Goal: Task Accomplishment & Management: Use online tool/utility

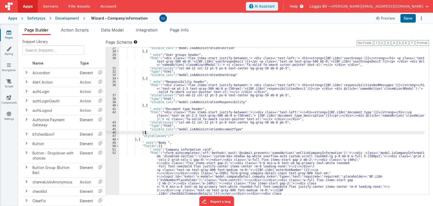
scroll to position [116, 0]
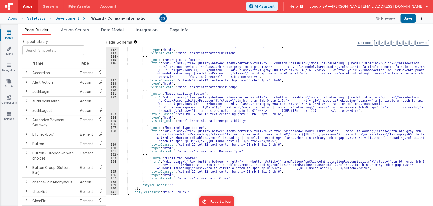
scroll to position [1889, 0]
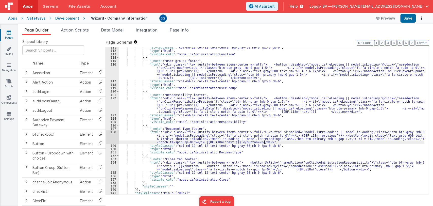
click at [280, 142] on div ""styleClasses" : "col-md-12 col-12 text-center bg-gray-50 mb-0 !px-6 pb-6" , "t…" at bounding box center [271, 123] width 305 height 154
click at [278, 144] on div ""styleClasses" : "col-md-12 col-12 text-center bg-gray-50 mb-0 !px-6 pb-6" , "t…" at bounding box center [271, 123] width 305 height 154
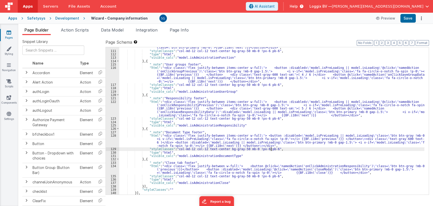
scroll to position [1885, 0]
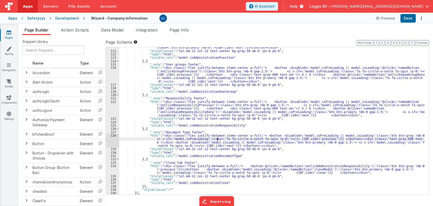
click at [217, 140] on div ""html" : "<div class= \" flex justify-between items-center w-full \" > <button …" at bounding box center [271, 119] width 305 height 161
click at [234, 136] on div ""html" : "<div class= \" flex justify-between items-center w-full \" > <button …" at bounding box center [271, 119] width 305 height 161
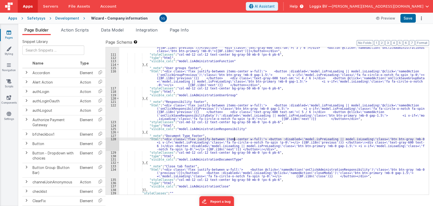
scroll to position [1881, 0]
click at [187, 107] on div ""html" : "<div class= \" flex justify-between items-center w-full \" > <button …" at bounding box center [271, 123] width 305 height 161
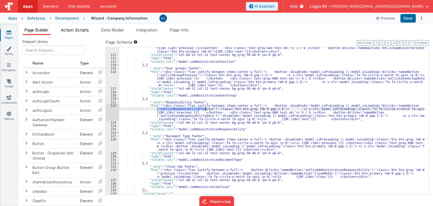
click at [81, 29] on span "Action Scripts" at bounding box center [75, 29] width 28 height 5
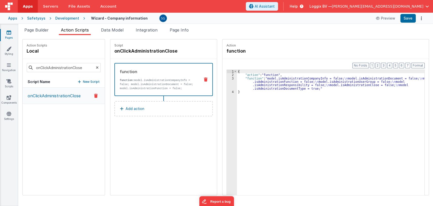
click at [77, 27] on li "Action Scripts" at bounding box center [75, 31] width 32 height 8
click at [59, 68] on input "onClickAdministrationClose" at bounding box center [64, 67] width 74 height 9
click at [96, 67] on icon at bounding box center [97, 67] width 3 height 17
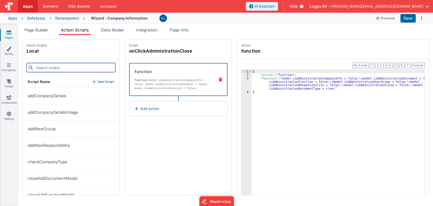
click at [69, 66] on input at bounding box center [71, 67] width 89 height 9
paste input "onClickResponsibilityPrevious"
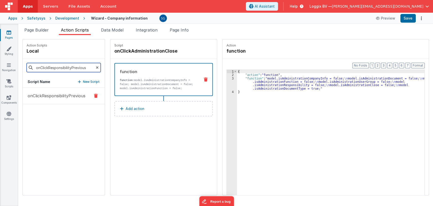
type input "onClickResponsibilityPrevious"
click at [61, 93] on p "onClickResponsibilityPrevious" at bounding box center [55, 96] width 61 height 6
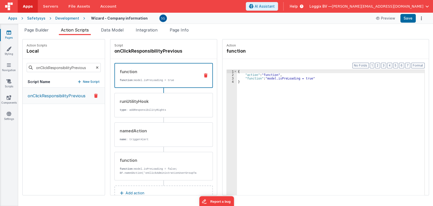
click at [70, 97] on p "onClickResponsibilityPrevious" at bounding box center [55, 96] width 61 height 6
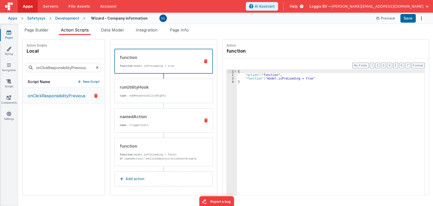
scroll to position [0, 0]
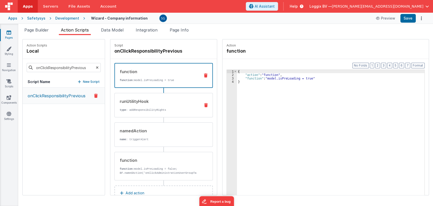
click at [161, 102] on div "runUtilityHook" at bounding box center [158, 101] width 77 height 6
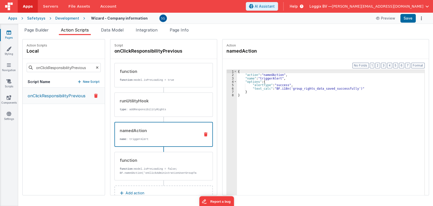
click at [157, 127] on div "namedAction name : triggerAlert" at bounding box center [163, 134] width 98 height 25
click at [42, 29] on span "Page Builder" at bounding box center [36, 29] width 24 height 5
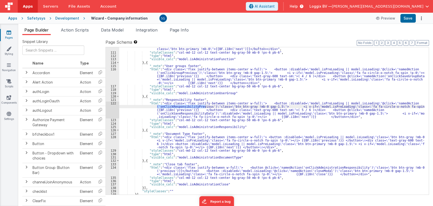
scroll to position [1884, 0]
click at [193, 137] on div ""html" : "<div class= \" flex justify-between items-center w-full \" > <button …" at bounding box center [271, 120] width 305 height 161
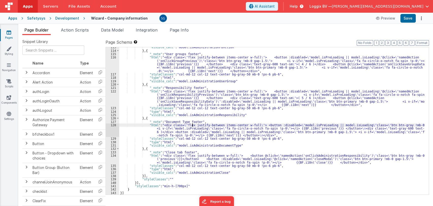
scroll to position [1895, 0]
click at [113, 125] on div "128" at bounding box center [112, 129] width 13 height 13
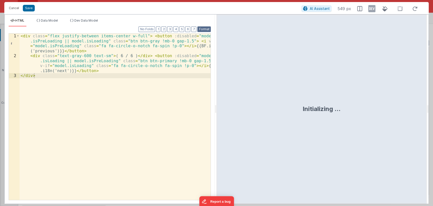
click at [205, 29] on button "Format" at bounding box center [203, 29] width 13 height 6
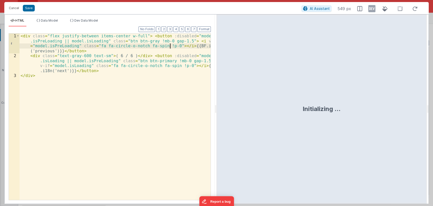
click at [169, 44] on div "< div class = "flex justify-between items-center w-full" > < button :disabled =…" at bounding box center [115, 128] width 191 height 191
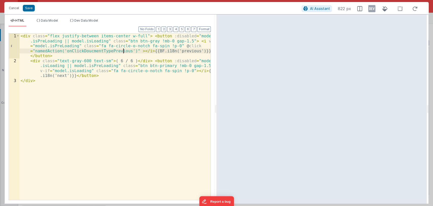
click at [130, 50] on div "< div class = "flex justify-between items-center w-full" > < button :disabled =…" at bounding box center [115, 131] width 191 height 196
drag, startPoint x: 130, startPoint y: 50, endPoint x: 172, endPoint y: 46, distance: 42.1
click at [172, 46] on div "< div class = "flex justify-between items-center w-full" > < button :disabled =…" at bounding box center [115, 131] width 191 height 196
click at [181, 71] on div "< div class = "flex justify-between items-center w-full" > < button :disabled =…" at bounding box center [115, 131] width 191 height 196
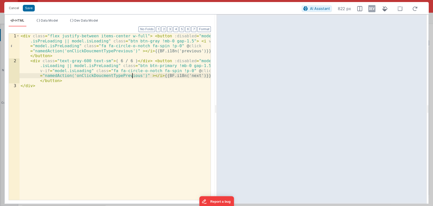
click at [131, 76] on div "< div class = "flex justify-between items-center w-full" > < button :disabled =…" at bounding box center [115, 131] width 191 height 196
click at [92, 50] on div "< div class = "flex justify-between items-center w-full" > < button :disabled =…" at bounding box center [115, 131] width 191 height 196
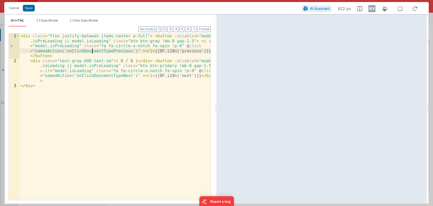
click at [92, 50] on div "< div class = "flex justify-between items-center w-full" > < button :disabled =…" at bounding box center [115, 131] width 191 height 196
click at [26, 9] on button "Save" at bounding box center [29, 8] width 12 height 7
click at [25, 9] on button "Save" at bounding box center [29, 8] width 12 height 7
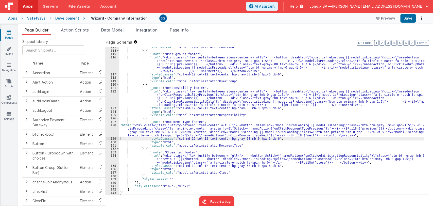
click at [28, 8] on div "Cancel Save AI Assistant 822 px" at bounding box center [216, 3] width 424 height 12
click at [420, 45] on button "Format" at bounding box center [421, 43] width 13 height 6
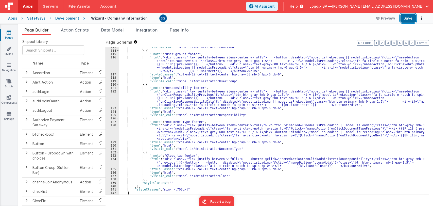
click at [412, 20] on button "Save" at bounding box center [407, 18] width 15 height 9
click at [169, 100] on div ""visible_calc" : "model.isAdministrationFunction" } , { "_note" : "User groups …" at bounding box center [271, 122] width 305 height 154
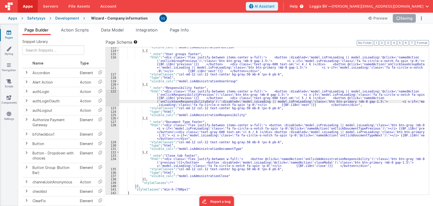
click at [146, 91] on div ""visible_calc" : "model.isAdministrationFunction" } , { "_note" : "User groups …" at bounding box center [271, 122] width 305 height 154
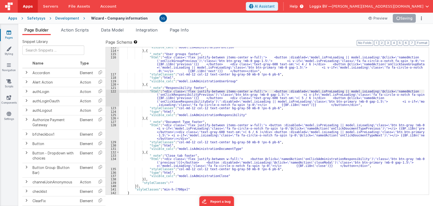
click at [114, 92] on div "122" at bounding box center [112, 98] width 13 height 17
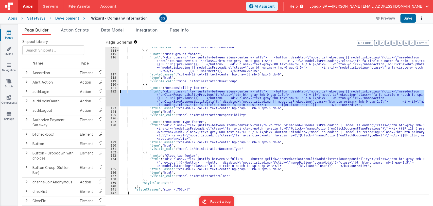
click at [112, 91] on div "122" at bounding box center [112, 98] width 13 height 17
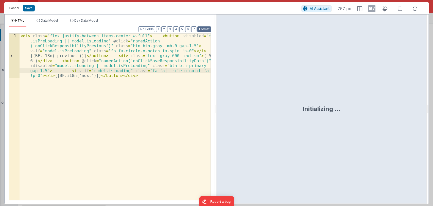
click at [206, 29] on button "Format" at bounding box center [203, 29] width 13 height 6
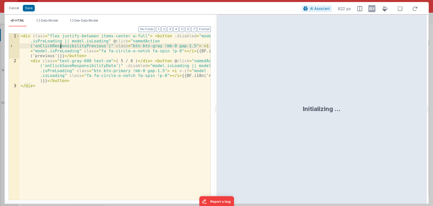
click at [60, 45] on div "< div class = "flex justify-between items-center w-full" > < button :disabled =…" at bounding box center [115, 131] width 191 height 196
click at [15, 11] on button "Cancel" at bounding box center [13, 8] width 15 height 7
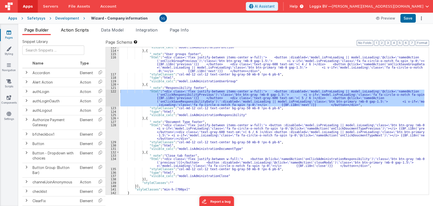
click at [74, 34] on li "Action Scripts" at bounding box center [75, 31] width 32 height 8
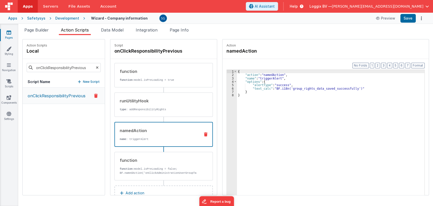
click at [96, 69] on icon at bounding box center [97, 67] width 3 height 17
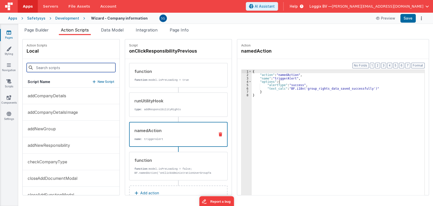
click at [81, 67] on input at bounding box center [71, 67] width 89 height 9
paste input "onClickResponsibilityPrevious"
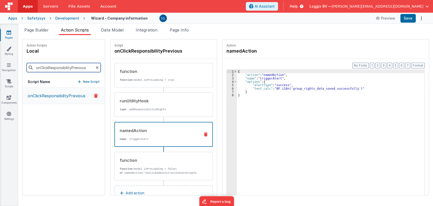
type input "onClickResponsibilityPrevious"
click at [65, 92] on button "onClickResponsibilityPrevious" at bounding box center [64, 96] width 82 height 16
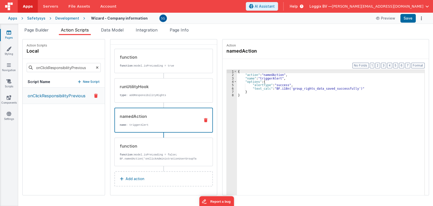
drag, startPoint x: 151, startPoint y: 150, endPoint x: 184, endPoint y: 134, distance: 36.6
click at [151, 150] on div "function function: model.isPreLoading = false; BF.namedAction('onClickAdministr…" at bounding box center [156, 152] width 82 height 18
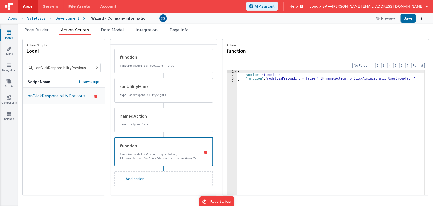
click at [159, 161] on div "function function: model.isPreLoading = false; BF.namedAction('onClickAdministr…" at bounding box center [163, 151] width 98 height 29
click at [364, 76] on div "{ "action" : "function" , "function" : "model.isPreLoading = false; \n BF.named…" at bounding box center [333, 144] width 193 height 148
click at [96, 68] on icon at bounding box center [97, 67] width 3 height 17
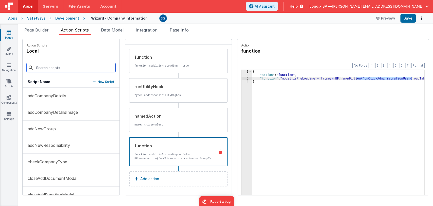
click at [77, 70] on input at bounding box center [71, 67] width 89 height 9
paste input "onClickAdministrationUserGroupTab"
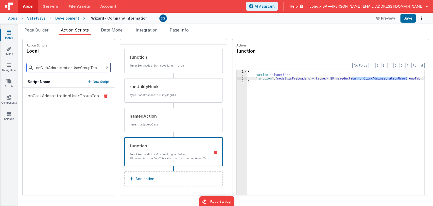
type input "onClickAdministrationUserGroupTab"
click at [73, 94] on p "onClickAdministrationUserGroupTab" at bounding box center [62, 96] width 74 height 6
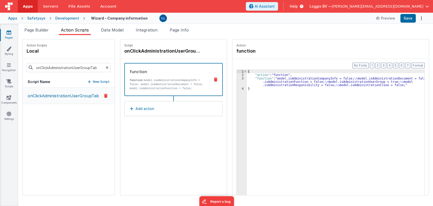
scroll to position [0, 0]
click at [267, 82] on div "{ "action" : "function" , "function" : "model.isAdministrationCompanyInfo = fal…" at bounding box center [343, 144] width 193 height 148
click at [240, 77] on div "3" at bounding box center [242, 82] width 10 height 10
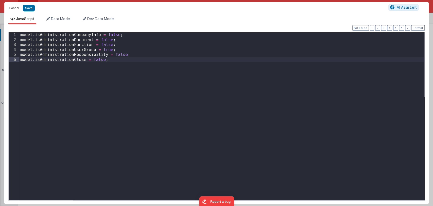
click at [119, 60] on div "model . isAdministrationCompanyInfo = false ; model . isAdministrationDocument …" at bounding box center [221, 121] width 405 height 178
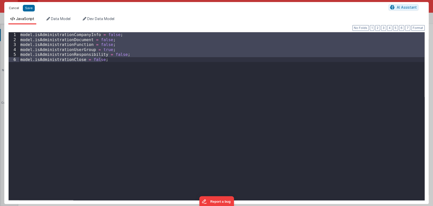
click at [12, 7] on button "Cancel" at bounding box center [13, 8] width 15 height 7
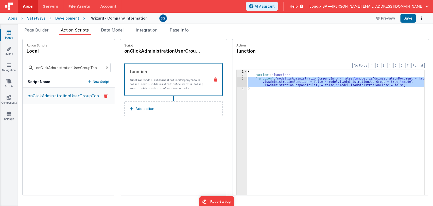
click at [106, 66] on icon at bounding box center [107, 67] width 3 height 17
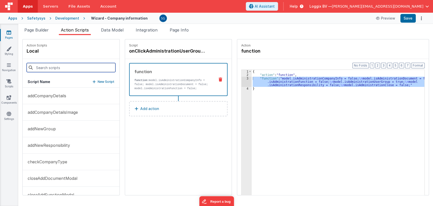
click at [82, 67] on input at bounding box center [71, 67] width 89 height 9
click at [117, 75] on div at bounding box center [71, 67] width 97 height 17
click at [103, 83] on p "New Script" at bounding box center [106, 81] width 17 height 5
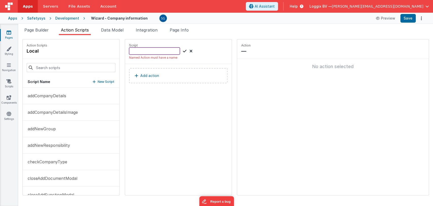
paste input "onClickAdministrationUserGroupTab"
type input "onClickAdministrationUserGroupTab"
click at [189, 51] on icon at bounding box center [190, 51] width 3 height 6
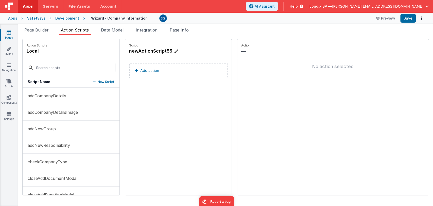
click at [174, 51] on icon at bounding box center [176, 51] width 4 height 5
click at [172, 49] on input "newActionScript55" at bounding box center [154, 50] width 51 height 7
paste input "onClickDoucmentTypePrevious"
type input "onClickDoucmentTypePrevious"
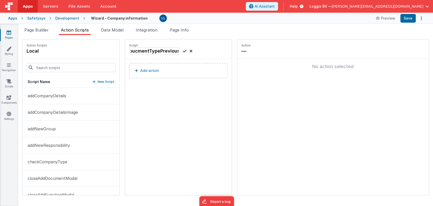
scroll to position [0, 0]
click at [183, 51] on icon at bounding box center [185, 51] width 4 height 6
click at [142, 72] on p "Add action" at bounding box center [149, 70] width 19 height 6
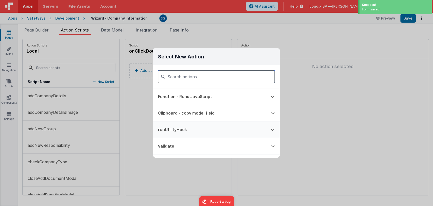
scroll to position [32, 0]
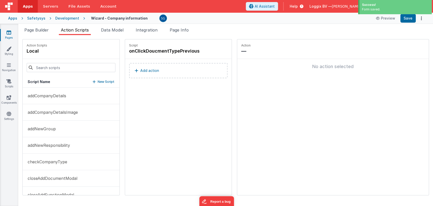
click at [147, 70] on p "Add action" at bounding box center [149, 70] width 19 height 6
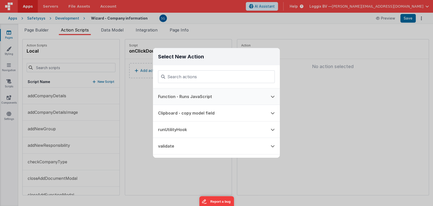
click at [213, 100] on button "Function - Runs JavaScript" at bounding box center [209, 96] width 113 height 16
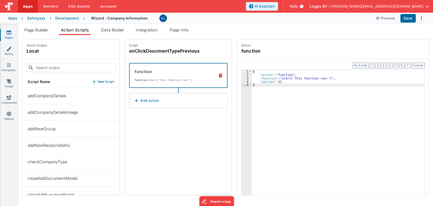
click at [280, 78] on div "{ "action" : "function" , "function" : "alert('this function ran!')" , "options…" at bounding box center [339, 144] width 175 height 148
click at [245, 78] on div "3" at bounding box center [246, 78] width 10 height 3
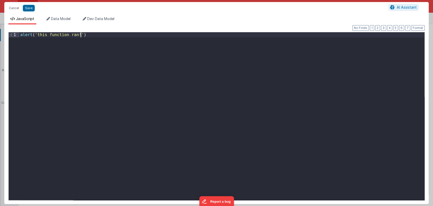
click at [100, 37] on div "alert ( 'this function ran!' )" at bounding box center [221, 121] width 405 height 178
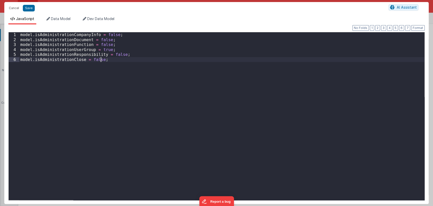
click at [108, 64] on div "model . isAdministrationCompanyInfo = false ; model . isAdministrationDocument …" at bounding box center [221, 121] width 405 height 178
click at [101, 48] on div "model . isAdministrationCompanyInfo = false ; model . isAdministrationDocument …" at bounding box center [221, 121] width 405 height 178
click at [102, 49] on div "model . isAdministrationCompanyInfo = false ; model . isAdministrationDocument …" at bounding box center [221, 116] width 405 height 168
click at [102, 49] on div "model . isAdministrationCompanyInfo = false ; model . isAdministrationDocument …" at bounding box center [221, 121] width 405 height 178
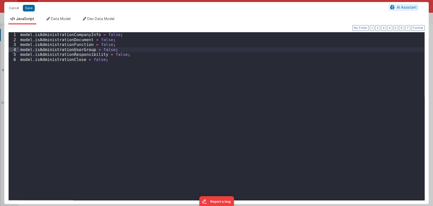
click at [112, 55] on div "model . isAdministrationCompanyInfo = false ; model . isAdministrationDocument …" at bounding box center [221, 121] width 405 height 178
click at [127, 56] on div "model . isAdministrationCompanyInfo = false ; model . isAdministrationDocument …" at bounding box center [221, 121] width 405 height 178
click at [58, 16] on div "JavaScript Data Model Dev Data Model Format 7 6 5 4 3 2 1 No Folds 1 2 3 4 5 6 …" at bounding box center [216, 108] width 424 height 189
click at [57, 18] on span "Data Model" at bounding box center [61, 18] width 20 height 4
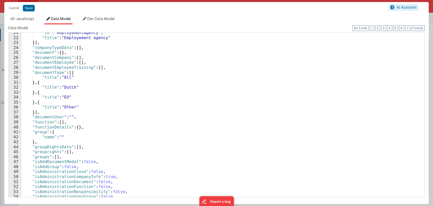
scroll to position [183, 0]
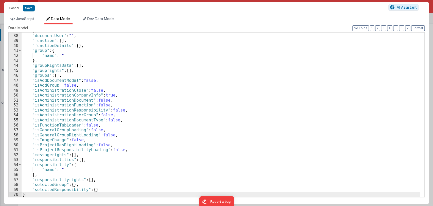
click at [63, 121] on div "}] , "documentUser" : "" , "function" : [ ] , "functionDetails" : { } , "group"…" at bounding box center [221, 115] width 398 height 174
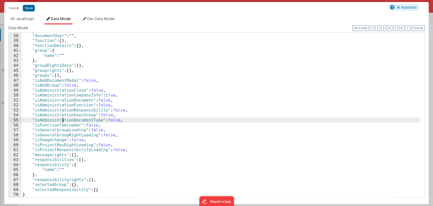
click at [63, 121] on div "}] , "documentUser" : "" , "function" : [ ] , "functionDetails" : { } , "group"…" at bounding box center [221, 115] width 398 height 174
click at [26, 17] on span "JavaScript" at bounding box center [25, 18] width 18 height 4
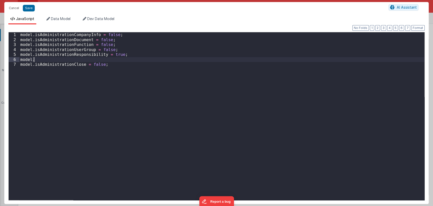
click at [71, 61] on div "model . isAdministrationCompanyInfo = false ; model . isAdministrationDocument …" at bounding box center [221, 121] width 405 height 178
paste textarea
click at [27, 7] on button "Save" at bounding box center [29, 8] width 12 height 7
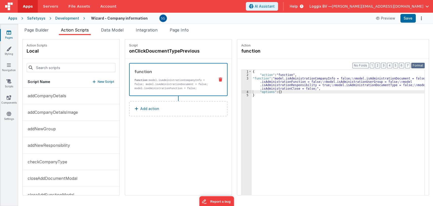
click at [421, 66] on button "Format" at bounding box center [417, 66] width 13 height 6
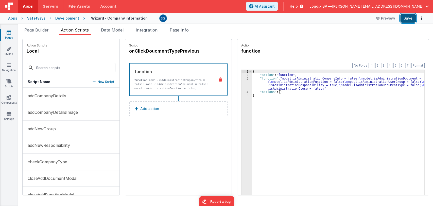
click at [405, 19] on button "Save" at bounding box center [407, 18] width 15 height 9
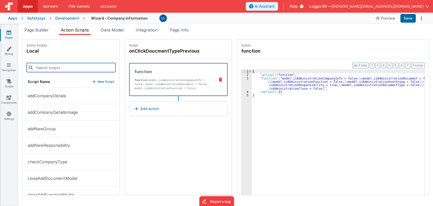
click at [57, 64] on input at bounding box center [71, 67] width 89 height 9
click at [139, 137] on div "Script onClickDoucmentTypePrevious function function: model.isAdministrationCom…" at bounding box center [178, 116] width 107 height 155
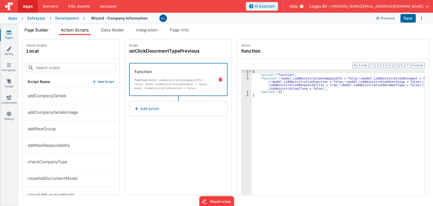
click at [50, 30] on li "Page Builder" at bounding box center [36, 31] width 28 height 8
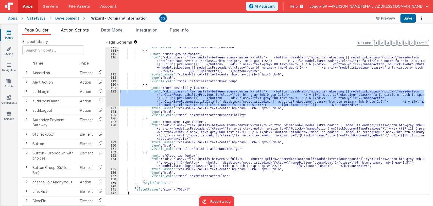
click at [74, 28] on span "Action Scripts" at bounding box center [75, 29] width 28 height 5
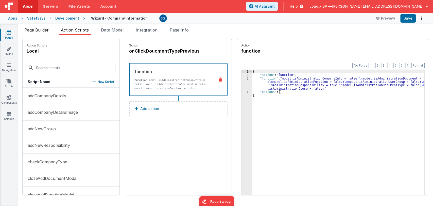
click at [46, 32] on li "Page Builder" at bounding box center [36, 31] width 28 height 8
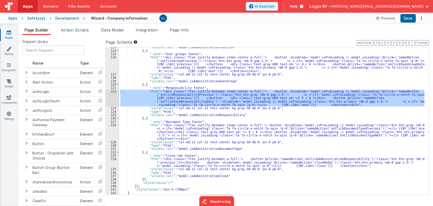
click at [222, 98] on div ""visible_calc" : "model.isAdministrationFunction" } , { "_note" : "User groups …" at bounding box center [271, 120] width 305 height 147
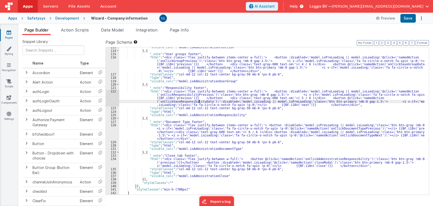
click at [198, 102] on div ""visible_calc" : "model.isAdministrationFunction" } , { "_note" : "User groups …" at bounding box center [271, 122] width 305 height 154
click at [70, 28] on span "Action Scripts" at bounding box center [75, 29] width 28 height 5
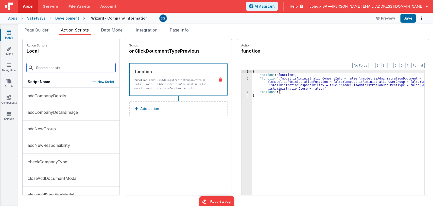
click at [63, 65] on input at bounding box center [71, 67] width 89 height 9
paste input "onClickSaveResponsibilityData"
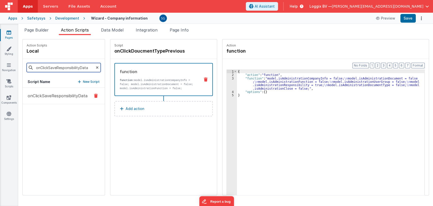
type input "onClickSaveResponsibilityData"
click at [44, 96] on p "onClickSaveResponsibilityData" at bounding box center [56, 96] width 63 height 6
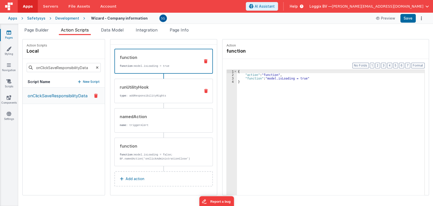
scroll to position [0, 0]
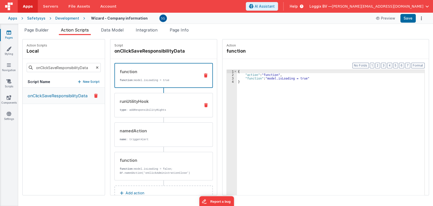
click at [149, 99] on div "runUtilityHook" at bounding box center [158, 101] width 77 height 6
click at [153, 78] on p "function: model.isLoading = true" at bounding box center [158, 80] width 76 height 4
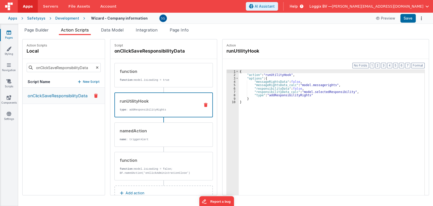
click at [151, 110] on p "type : addResponsibilityRights" at bounding box center [158, 110] width 76 height 4
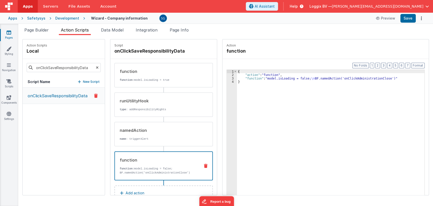
click at [162, 164] on div "function function: model.isLoading = false; BF.namedAction('onClickAdministrati…" at bounding box center [155, 166] width 81 height 18
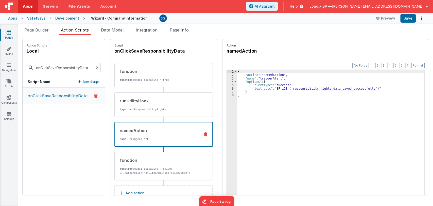
click at [149, 139] on p "name : triggerAlert" at bounding box center [158, 139] width 76 height 4
click at [141, 110] on p "type : addResponsibilityRights" at bounding box center [158, 109] width 77 height 4
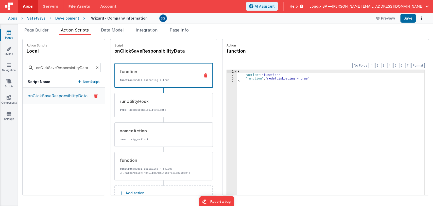
click at [140, 74] on div "function" at bounding box center [158, 71] width 76 height 6
click at [149, 99] on div "runUtilityHook" at bounding box center [158, 101] width 77 height 6
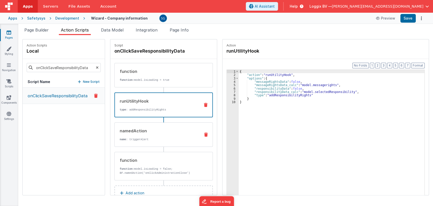
click at [147, 132] on div "namedAction" at bounding box center [158, 131] width 77 height 6
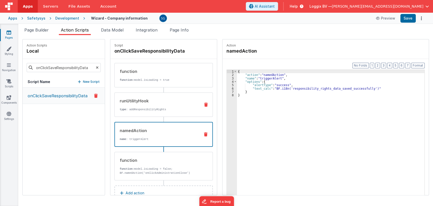
click at [160, 106] on div "runUtilityHook type : addResponsibilityRights" at bounding box center [156, 105] width 82 height 14
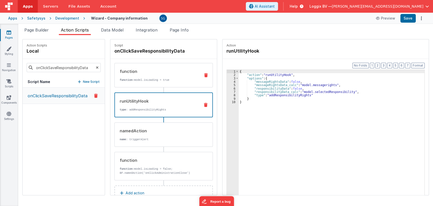
click at [158, 76] on div "function function: model.isLoading = true" at bounding box center [156, 75] width 82 height 14
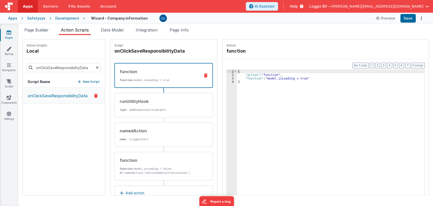
click at [246, 82] on div "{ "action" : "function" , "function" : "model.isLoading = true" }" at bounding box center [330, 144] width 187 height 148
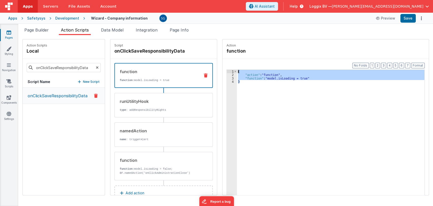
drag, startPoint x: 246, startPoint y: 82, endPoint x: 235, endPoint y: 73, distance: 14.2
click at [237, 73] on div "{ "action" : "function" , "function" : "model.isLoading = true" }" at bounding box center [330, 144] width 187 height 148
click at [254, 88] on div "{ "action" : "function" , "function" : "model.isLoading = true" }" at bounding box center [330, 140] width 187 height 141
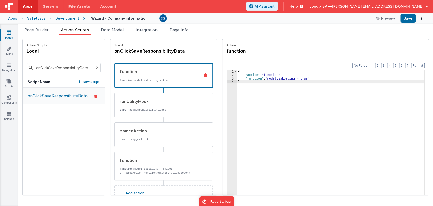
scroll to position [14, 0]
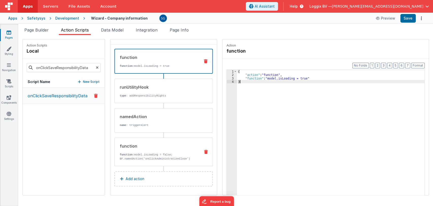
click at [154, 161] on div "function function: model.isLoading = false; BF.namedAction('onClickAdministrati…" at bounding box center [163, 151] width 98 height 28
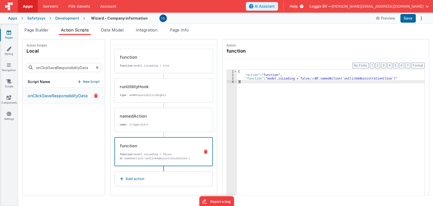
click at [242, 81] on div "{ "action" : "function" , "function" : "model.isLoading = false; \n BF.namedAct…" at bounding box center [330, 144] width 187 height 148
drag, startPoint x: 63, startPoint y: 93, endPoint x: 54, endPoint y: 109, distance: 18.6
click at [54, 109] on div "onClickSaveResponsibilityData" at bounding box center [64, 141] width 82 height 107
click at [350, 77] on div "{ "action" : "function" , "function" : "model.isLoading = false; \n BF.namedAct…" at bounding box center [330, 144] width 187 height 148
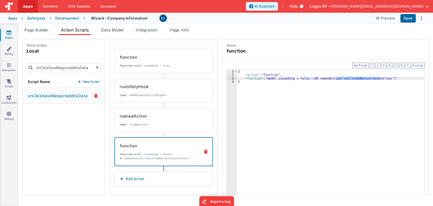
drag, startPoint x: 94, startPoint y: 67, endPoint x: 85, endPoint y: 63, distance: 9.2
click at [96, 67] on icon at bounding box center [97, 67] width 3 height 17
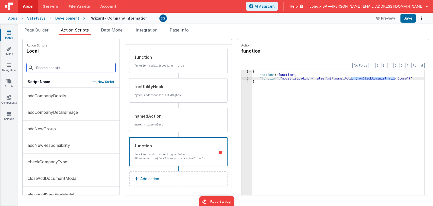
click at [79, 66] on input at bounding box center [71, 67] width 89 height 9
paste input "onClickAdministrationClose"
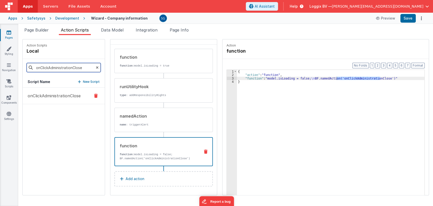
type input "onClickAdministrationClose"
click at [60, 93] on p "onClickAdministrationClose" at bounding box center [53, 96] width 56 height 6
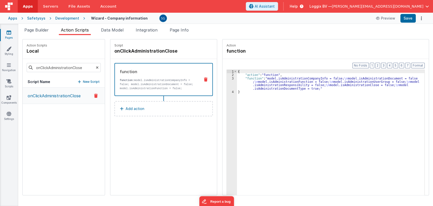
scroll to position [0, 0]
click at [227, 78] on div "3" at bounding box center [232, 83] width 10 height 13
click at [227, 79] on div "3" at bounding box center [232, 83] width 10 height 13
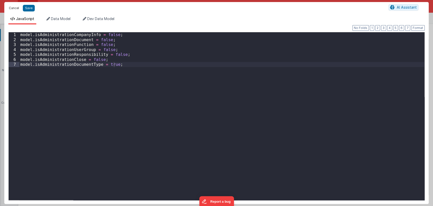
click at [13, 6] on button "Cancel" at bounding box center [13, 8] width 15 height 7
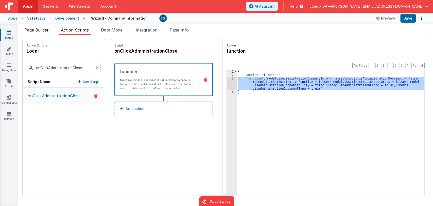
click at [41, 29] on span "Page Builder" at bounding box center [36, 29] width 24 height 5
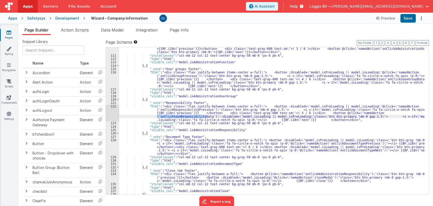
scroll to position [1880, 0]
click at [381, 80] on div ""html" : "<div class= \" flex justify-between items-center w-full \" > <button …" at bounding box center [271, 124] width 305 height 161
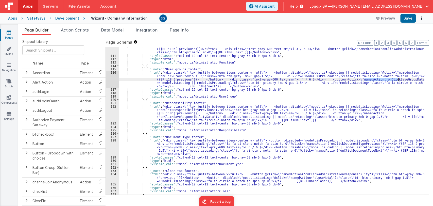
click at [381, 80] on div ""html" : "<div class= \" flex justify-between items-center w-full \" > <button …" at bounding box center [271, 124] width 305 height 161
click at [89, 29] on span "Action Scripts" at bounding box center [75, 29] width 28 height 5
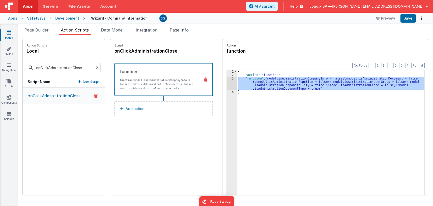
drag, startPoint x: 92, startPoint y: 67, endPoint x: 83, endPoint y: 67, distance: 9.1
click at [96, 67] on icon at bounding box center [97, 67] width 3 height 17
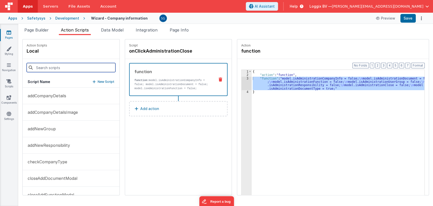
click at [82, 67] on input at bounding box center [71, 67] width 89 height 9
paste input "onClickSaveGroupData"
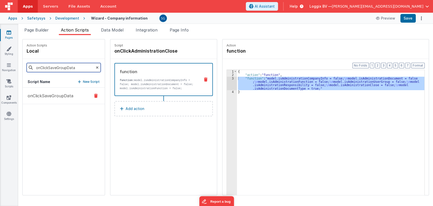
type input "onClickSaveGroupData"
click at [66, 98] on button "onClickSaveGroupData" at bounding box center [64, 96] width 82 height 16
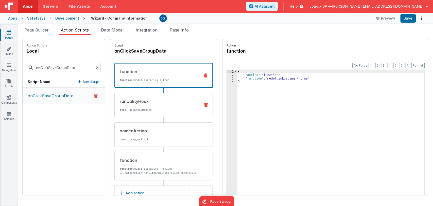
scroll to position [14, 0]
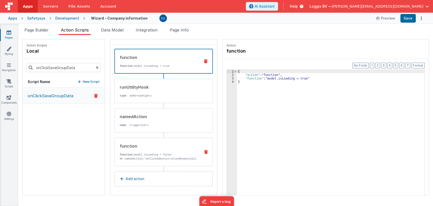
click at [164, 141] on div "function function: model.isLoading = false; BF.namedAction('onClickAdministrati…" at bounding box center [163, 151] width 98 height 28
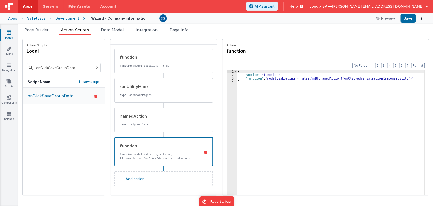
click at [347, 78] on div "{ "action" : "function" , "function" : "model.isLoading = false; \n BF.namedAct…" at bounding box center [330, 144] width 187 height 148
click at [96, 70] on icon at bounding box center [97, 67] width 3 height 17
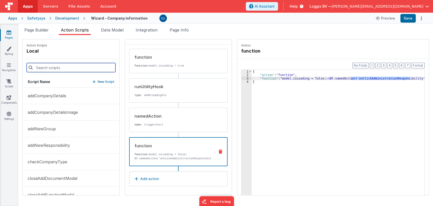
click at [87, 68] on input at bounding box center [71, 67] width 89 height 9
paste input "onClickAdministrationResponsibility"
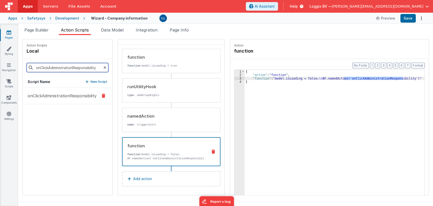
type input "onClickAdministrationResponsibility"
click at [74, 96] on p "onClickAdministrationResponsibility" at bounding box center [61, 96] width 72 height 6
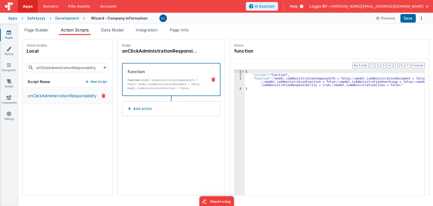
scroll to position [0, 0]
click at [266, 80] on div "{ "action" : "function" , "function" : "model.isAdministrationCompanyInfo = fal…" at bounding box center [335, 144] width 180 height 148
click at [241, 77] on div "3" at bounding box center [239, 82] width 10 height 10
click at [240, 77] on div "3" at bounding box center [239, 82] width 10 height 10
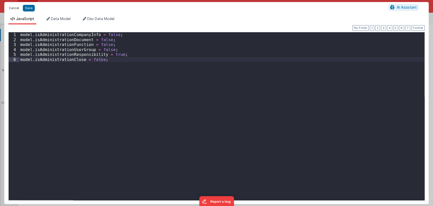
click at [15, 9] on button "Cancel" at bounding box center [13, 8] width 15 height 7
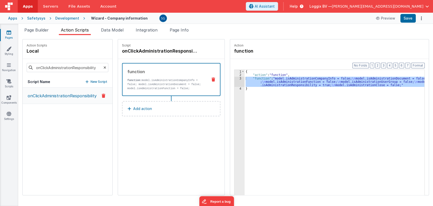
click at [89, 114] on div "onClickAdministrationResponsibility" at bounding box center [68, 141] width 90 height 107
click at [32, 29] on span "Page Builder" at bounding box center [36, 29] width 24 height 5
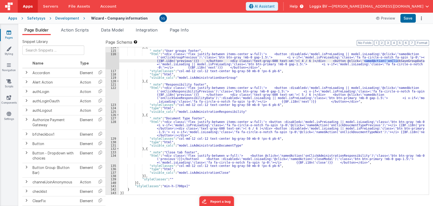
scroll to position [1899, 0]
click at [328, 158] on div "} , { "_note" : "User groups footer" , "html" : "<div class= \" flex justify-be…" at bounding box center [271, 123] width 305 height 154
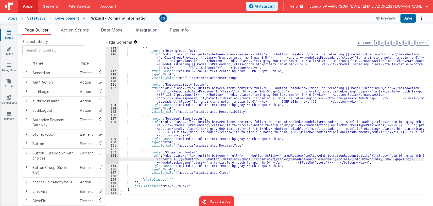
click at [328, 158] on div "} , { "_note" : "User groups footer" , "html" : "<div class= \" flex justify-be…" at bounding box center [271, 123] width 305 height 154
click at [333, 154] on div "} , { "_note" : "User groups footer" , "html" : "<div class= \" flex justify-be…" at bounding box center [271, 123] width 305 height 154
click at [86, 31] on span "Action Scripts" at bounding box center [75, 29] width 28 height 5
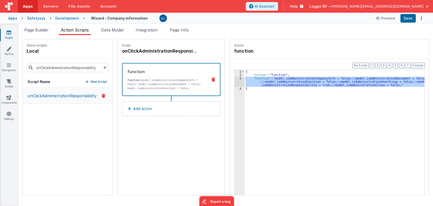
click at [105, 67] on icon at bounding box center [104, 67] width 3 height 17
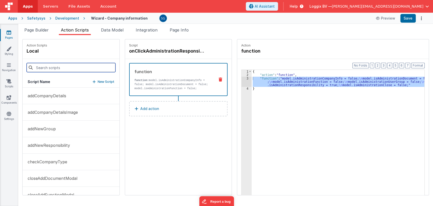
click at [82, 68] on input at bounding box center [71, 67] width 89 height 9
paste input "onClickAdministrationResponsibility"
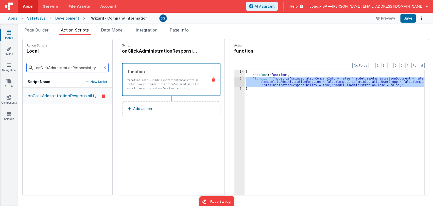
type input "onClickAdministrationResponsibility"
click at [68, 94] on p "onClickAdministrationResponsibility" at bounding box center [61, 96] width 72 height 6
click at [80, 96] on p "onClickAdministrationResponsibility" at bounding box center [61, 96] width 72 height 6
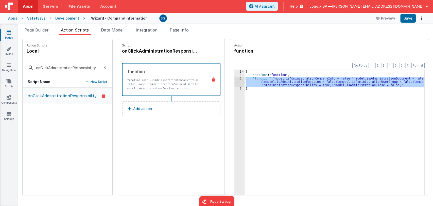
click at [80, 96] on p "onClickAdministrationResponsibility" at bounding box center [61, 96] width 72 height 6
click at [242, 79] on div "3" at bounding box center [239, 82] width 10 height 10
click at [241, 78] on div "3" at bounding box center [239, 82] width 10 height 10
click at [240, 78] on div "3" at bounding box center [239, 82] width 10 height 10
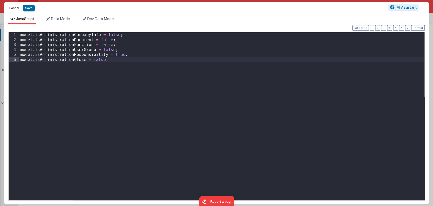
click at [16, 8] on button "Cancel" at bounding box center [13, 8] width 15 height 7
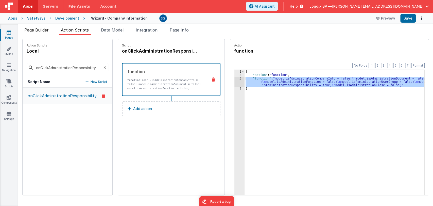
click at [43, 29] on span "Page Builder" at bounding box center [36, 29] width 24 height 5
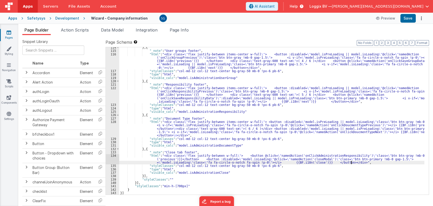
click at [355, 162] on div "} , { "_note" : "User groups footer" , "html" : "<div class= \" flex justify-be…" at bounding box center [271, 123] width 305 height 154
click at [333, 155] on div "} , { "_note" : "User groups footer" , "html" : "<div class= \" flex justify-be…" at bounding box center [271, 123] width 305 height 154
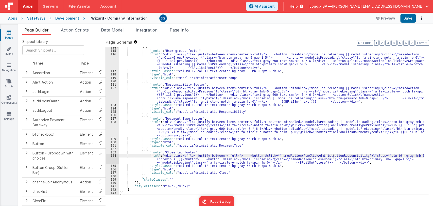
click at [333, 155] on div "} , { "_note" : "User groups footer" , "html" : "<div class= \" flex justify-be…" at bounding box center [271, 123] width 305 height 154
click at [338, 154] on div "} , { "_note" : "User groups footer" , "html" : "<div class= \" flex justify-be…" at bounding box center [271, 123] width 305 height 154
click at [335, 155] on div "} , { "_note" : "User groups footer" , "html" : "<div class= \" flex justify-be…" at bounding box center [271, 123] width 305 height 154
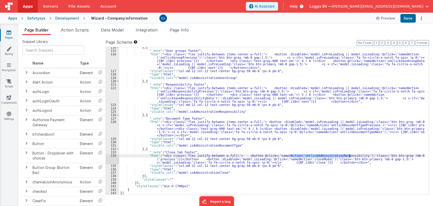
click at [335, 155] on div "} , { "_note" : "User groups footer" , "html" : "<div class= \" flex justify-be…" at bounding box center [271, 123] width 305 height 154
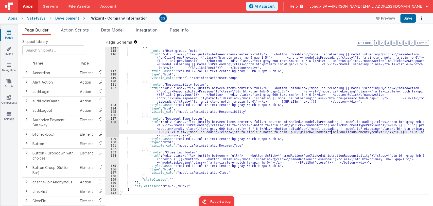
click at [332, 132] on div "} , { "_note" : "User groups footer" , "html" : "<div class= \" flex justify-be…" at bounding box center [271, 123] width 305 height 154
click at [343, 133] on div "} , { "_note" : "User groups footer" , "html" : "<div class= \" flex justify-be…" at bounding box center [271, 123] width 305 height 154
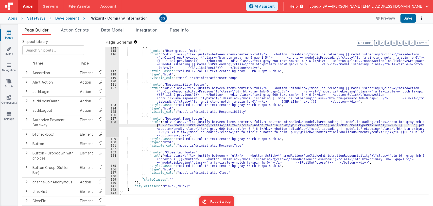
click at [157, 124] on div "} , { "_note" : "User groups footer" , "html" : "<div class= \" flex justify-be…" at bounding box center [271, 123] width 305 height 154
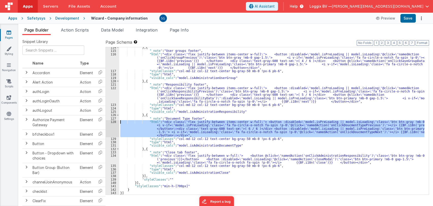
click at [112, 121] on div "128" at bounding box center [112, 128] width 13 height 17
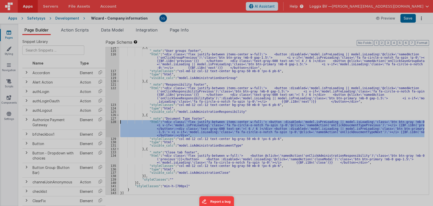
click at [112, 121] on div at bounding box center [216, 103] width 433 height 206
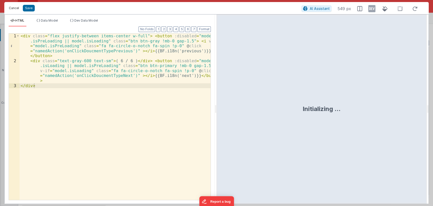
click at [12, 5] on button "Cancel" at bounding box center [13, 8] width 15 height 7
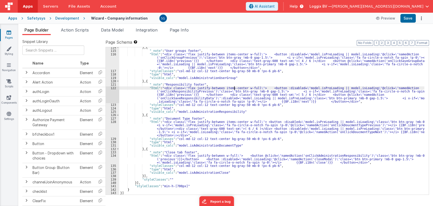
click at [234, 88] on div "} , { "_note" : "User groups footer" , "html" : "<div class= \" flex justify-be…" at bounding box center [271, 123] width 305 height 154
click at [193, 99] on div "} , { "_note" : "User groups footer" , "html" : "<div class= \" flex justify-be…" at bounding box center [271, 123] width 305 height 154
click at [326, 155] on div "} , { "_note" : "User groups footer" , "html" : "<div class= \" flex justify-be…" at bounding box center [271, 123] width 305 height 154
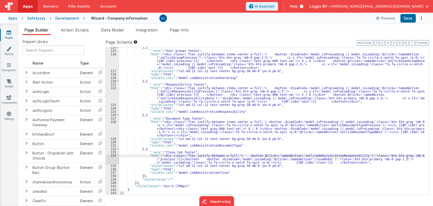
click at [326, 155] on div "} , { "_note" : "User groups footer" , "html" : "<div class= \" flex justify-be…" at bounding box center [271, 123] width 305 height 154
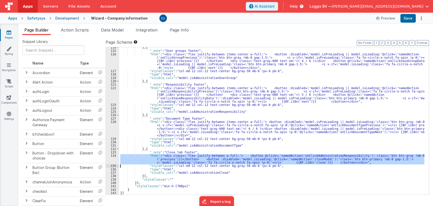
click at [326, 155] on div "} , { "_note" : "User groups footer" , "html" : "<div class= \" flex justify-be…" at bounding box center [271, 120] width 305 height 147
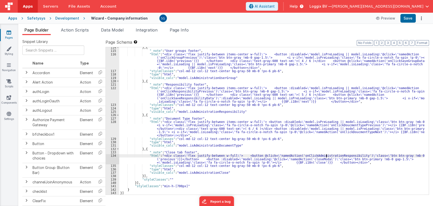
click at [326, 155] on div "} , { "_note" : "User groups footer" , "html" : "<div class= \" flex justify-be…" at bounding box center [271, 123] width 305 height 154
click at [349, 155] on div "} , { "_note" : "User groups footer" , "html" : "<div class= \" flex justify-be…" at bounding box center [271, 123] width 305 height 154
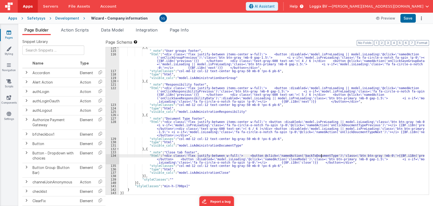
click at [314, 154] on div "} , { "_note" : "User groups footer" , "html" : "<div class= \" flex justify-be…" at bounding box center [271, 123] width 305 height 154
click at [410, 17] on button "Save" at bounding box center [407, 18] width 15 height 9
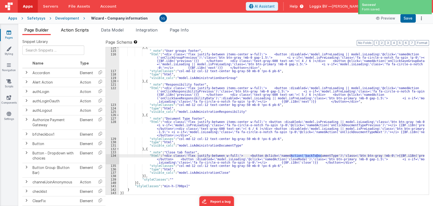
click at [67, 28] on span "Action Scripts" at bounding box center [75, 29] width 28 height 5
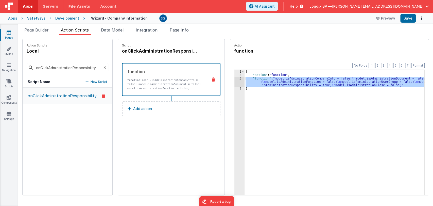
click at [249, 89] on div "{ "action" : "function" , "function" : "model.isAdministrationCompanyInfo = fal…" at bounding box center [335, 144] width 180 height 148
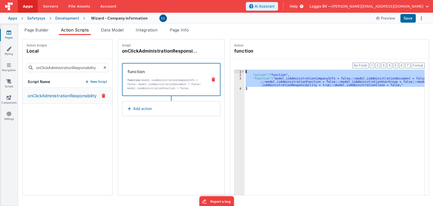
drag, startPoint x: 249, startPoint y: 89, endPoint x: 245, endPoint y: 72, distance: 17.6
click at [245, 72] on div "{ "action" : "function" , "function" : "model.isAdministrationCompanyInfo = fal…" at bounding box center [335, 144] width 180 height 148
click at [103, 67] on icon at bounding box center [104, 67] width 3 height 17
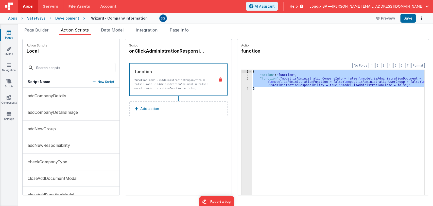
click at [93, 82] on icon at bounding box center [94, 82] width 3 height 4
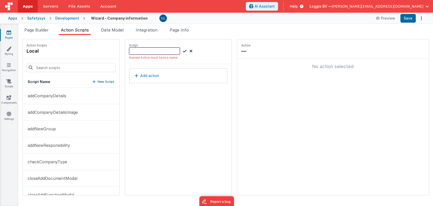
click at [142, 50] on input at bounding box center [154, 50] width 51 height 7
paste input "backToDocumentType"
type input "backToDocumentType"
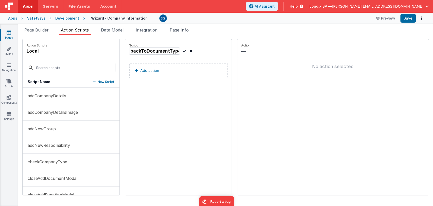
click at [184, 49] on icon at bounding box center [185, 51] width 4 height 6
click at [163, 68] on button "Add action" at bounding box center [178, 70] width 98 height 15
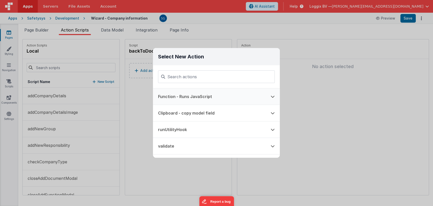
click at [177, 97] on button "Function - Runs JavaScript" at bounding box center [209, 96] width 113 height 16
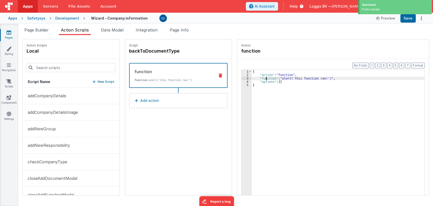
click at [264, 78] on div "{ "action" : "function" , "function" : "alert('this function ran!')" , "options…" at bounding box center [339, 144] width 175 height 148
click at [246, 77] on div "3" at bounding box center [246, 78] width 10 height 3
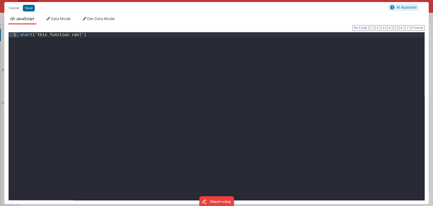
click at [132, 62] on div "alert ( 'this function ran!' )" at bounding box center [221, 121] width 405 height 178
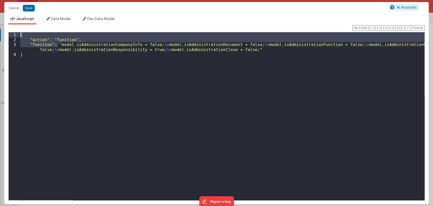
drag, startPoint x: 57, startPoint y: 45, endPoint x: 16, endPoint y: 34, distance: 43.1
click at [16, 34] on div "1 2 3 4 { "action" : "function" , "function" : "model.isAdministrationCompanyIn…" at bounding box center [216, 116] width 416 height 168
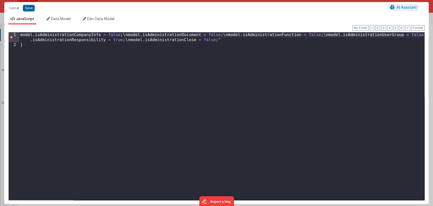
click at [118, 34] on div "model . isAdministrationCompanyInfo = false ; \ nmodel . isAdministrationDocume…" at bounding box center [221, 123] width 405 height 183
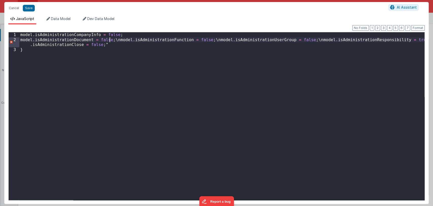
click at [110, 40] on div "model . isAdministrationCompanyInfo = false ; model . isAdministrationDocument …" at bounding box center [221, 121] width 405 height 178
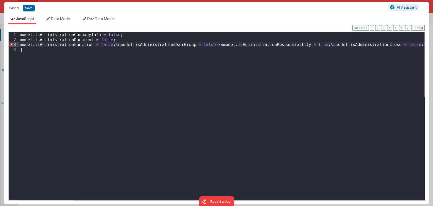
click at [109, 45] on div "model . isAdministrationCompanyInfo = false ; model . isAdministrationDocument …" at bounding box center [221, 121] width 405 height 178
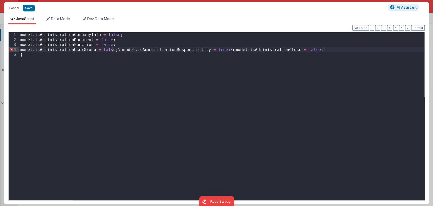
click at [113, 49] on div "model . isAdministrationCompanyInfo = false ; model . isAdministrationDocument …" at bounding box center [221, 121] width 405 height 178
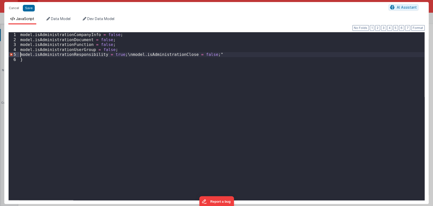
click at [122, 56] on div "model . isAdministrationCompanyInfo = false ; model . isAdministrationDocument …" at bounding box center [221, 121] width 405 height 178
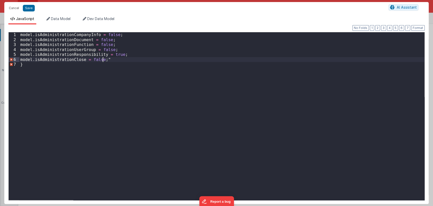
click at [112, 60] on div "model . isAdministrationCompanyInfo = false ; model . isAdministrationDocument …" at bounding box center [221, 121] width 405 height 178
click at [20, 34] on div "model . isAdministrationCompanyInfo = false ; model . isAdministrationDocument …" at bounding box center [221, 121] width 405 height 178
click at [32, 65] on div "model . isAdministrationCompanyInfo = false ; model . isAdministrationDocument …" at bounding box center [221, 121] width 405 height 178
click at [15, 10] on button "Cancel" at bounding box center [13, 8] width 15 height 7
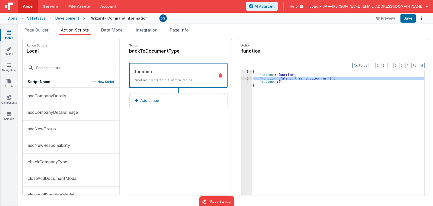
click at [322, 82] on div "{ "action" : "function" , "function" : "alert('this function ran!')" , "options…" at bounding box center [339, 144] width 175 height 148
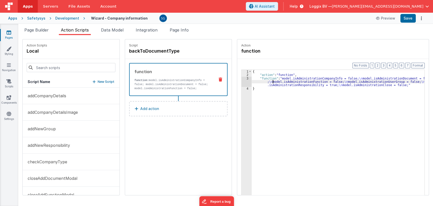
click at [271, 82] on div "{ "action" : "function" , "function" : "model.isAdministrationCompanyInfo = fal…" at bounding box center [339, 144] width 175 height 148
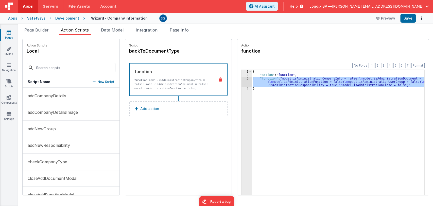
click at [246, 78] on div "3" at bounding box center [246, 82] width 10 height 10
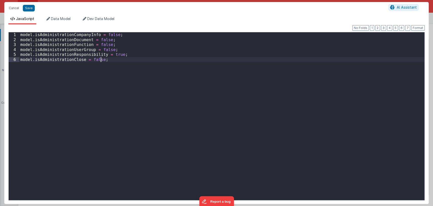
click at [246, 78] on div "model . isAdministrationCompanyInfo = false ; model . isAdministrationDocument …" at bounding box center [221, 121] width 405 height 178
click at [113, 53] on div "model . isAdministrationCompanyInfo = false ; model . isAdministrationDocument …" at bounding box center [221, 121] width 405 height 178
click at [132, 54] on div "model . isAdministrationCompanyInfo = false ; model . isAdministrationDocument …" at bounding box center [221, 121] width 405 height 178
click at [53, 21] on li "Data Model" at bounding box center [58, 20] width 28 height 8
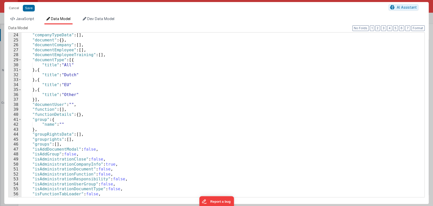
scroll to position [183, 0]
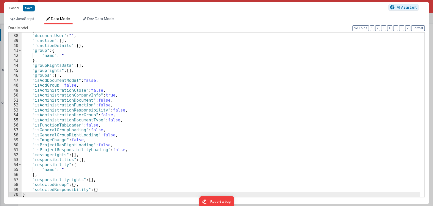
click at [63, 122] on div "}] , "documentUser" : "" , "function" : [ ] , "functionDetails" : { } , "group"…" at bounding box center [221, 115] width 398 height 174
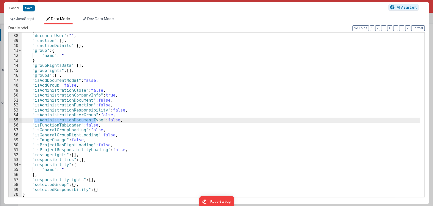
click at [63, 122] on div "}] , "documentUser" : "" , "function" : [ ] , "functionDetails" : { } , "group"…" at bounding box center [221, 115] width 398 height 174
click at [26, 19] on span "JavaScript" at bounding box center [25, 18] width 18 height 4
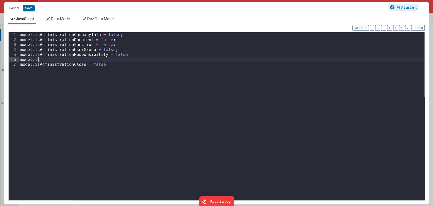
click at [59, 59] on div "model . isAdministrationCompanyInfo = false ; model . isAdministrationDocument …" at bounding box center [221, 121] width 405 height 178
paste textarea
click at [30, 8] on button "Save" at bounding box center [29, 8] width 12 height 7
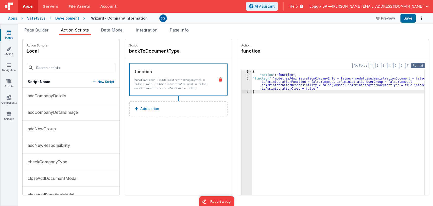
click at [420, 66] on button "Format" at bounding box center [417, 66] width 13 height 6
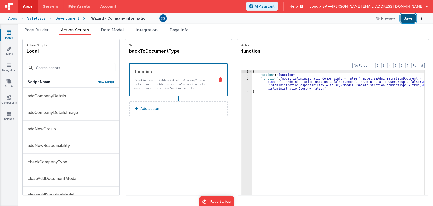
click at [409, 19] on button "Save" at bounding box center [407, 18] width 15 height 9
click at [48, 29] on span "Page Builder" at bounding box center [36, 29] width 24 height 5
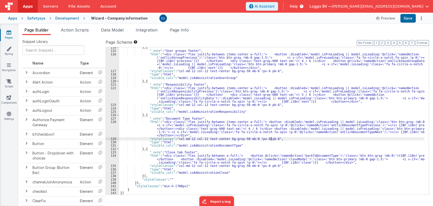
click at [287, 138] on div "} , { "_note" : "User groups footer" , "html" : "<div class= \" flex justify-be…" at bounding box center [271, 123] width 305 height 154
click at [184, 126] on div "} , { "_note" : "User groups footer" , "html" : "<div class= \" flex justify-be…" at bounding box center [271, 123] width 305 height 154
click at [341, 133] on div "} , { "_note" : "User groups footer" , "html" : "<div class= \" flex justify-be…" at bounding box center [271, 123] width 305 height 154
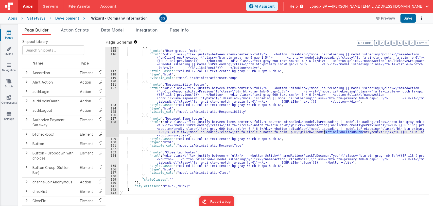
click at [341, 133] on div "} , { "_note" : "User groups footer" , "html" : "<div class= \" flex justify-be…" at bounding box center [271, 123] width 305 height 154
click at [81, 29] on span "Action Scripts" at bounding box center [75, 29] width 28 height 5
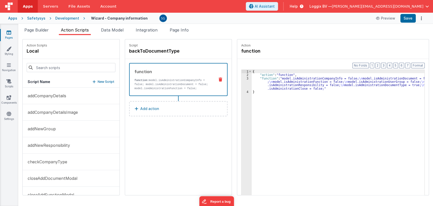
click at [93, 84] on div "Script Name New Script" at bounding box center [71, 81] width 97 height 11
click at [96, 82] on button "New Script" at bounding box center [104, 81] width 22 height 5
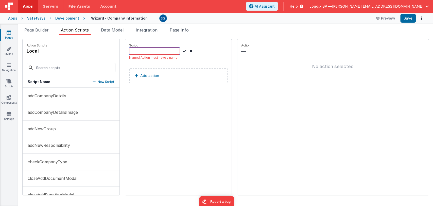
click at [137, 48] on input at bounding box center [154, 50] width 51 height 7
paste input "onClickDoucmentTypeNext"
type input "onClickDoucmentTypeNext"
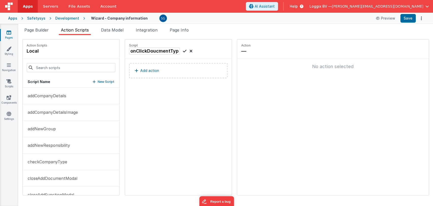
click at [183, 51] on icon at bounding box center [185, 51] width 4 height 6
click at [37, 26] on div "Page Builder Action Scripts Data Model Integration Page Info Snippet Library Na…" at bounding box center [225, 115] width 415 height 182
click at [39, 27] on li "Page Builder" at bounding box center [36, 31] width 28 height 8
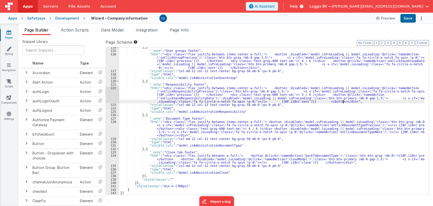
click at [351, 102] on div "} , { "_note" : "User groups footer" , "html" : "<div class= \" flex justify-be…" at bounding box center [271, 123] width 305 height 154
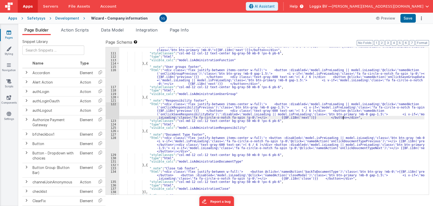
scroll to position [1882, 0]
click at [377, 78] on div ""html" : "<div class= \" flex justify-between items-center w-full \" > <button …" at bounding box center [271, 122] width 305 height 161
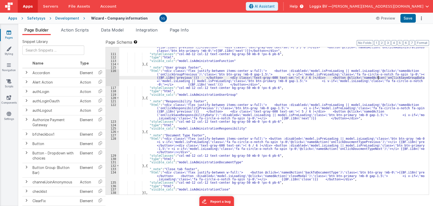
click at [377, 78] on div ""html" : "<div class= \" flex justify-between items-center w-full \" > <button …" at bounding box center [271, 122] width 305 height 161
click at [82, 31] on span "Action Scripts" at bounding box center [75, 29] width 28 height 5
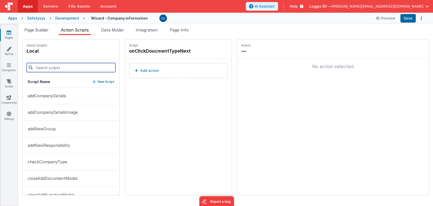
click at [69, 64] on input at bounding box center [71, 67] width 89 height 9
paste input "onClickSaveGroupData"
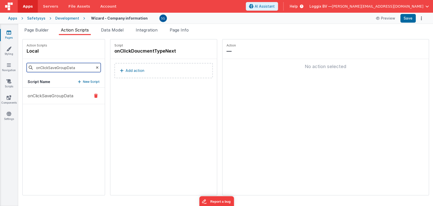
type input "onClickSaveGroupData"
click at [50, 95] on p "onClickSaveGroupData" at bounding box center [49, 96] width 49 height 6
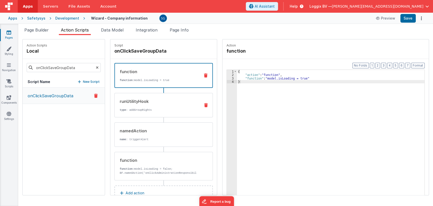
scroll to position [14, 0]
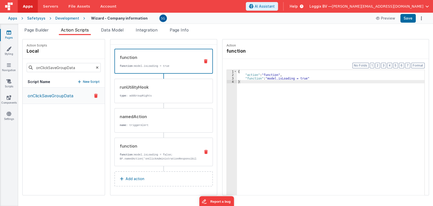
click at [149, 150] on div "function function: model.isLoading = false; BF.namedAction('onClickAdministrati…" at bounding box center [156, 152] width 82 height 18
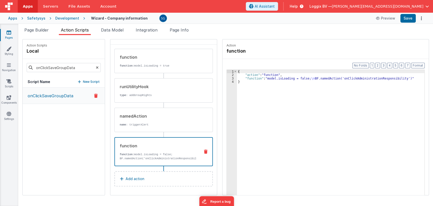
click at [345, 79] on div "{ "action" : "function" , "function" : "model.isLoading = false; \n BF.namedAct…" at bounding box center [333, 144] width 193 height 148
click at [245, 83] on div "{ "action" : "function" , "function" : "model.isLoading = false; \n BF.namedAct…" at bounding box center [333, 144] width 193 height 148
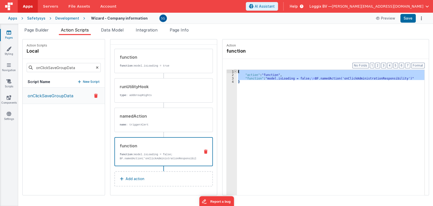
drag, startPoint x: 245, startPoint y: 83, endPoint x: 231, endPoint y: 70, distance: 19.0
click at [231, 70] on div "1 2 3 4 { "action" : "function" , "function" : "model.isLoading = false; \n BF.…" at bounding box center [326, 139] width 198 height 141
click at [71, 149] on div "onClickSaveGroupData" at bounding box center [64, 141] width 82 height 107
click at [96, 66] on icon at bounding box center [97, 67] width 3 height 17
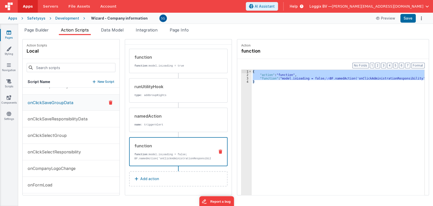
scroll to position [834, 0]
click at [62, 182] on p "onClickDoucmentTypeNext" at bounding box center [53, 184] width 57 height 6
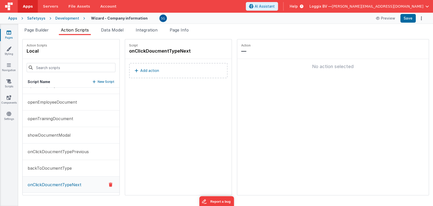
scroll to position [0, 0]
click at [146, 67] on p "Add action" at bounding box center [149, 70] width 19 height 6
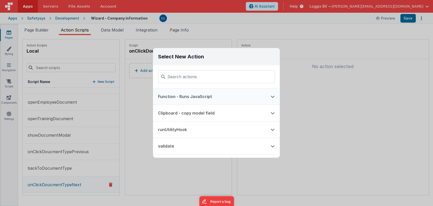
click at [189, 96] on button "Function - Runs JavaScript" at bounding box center [209, 96] width 113 height 16
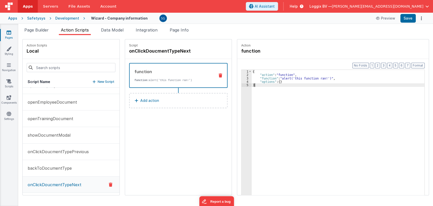
click at [284, 86] on div "{ "action" : "function" , "function" : "alert('this function ran!')" , "options…" at bounding box center [339, 144] width 175 height 148
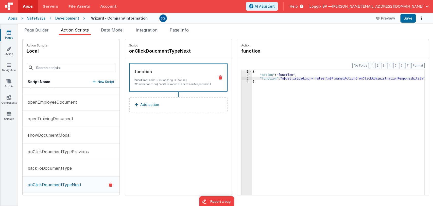
click at [282, 79] on div "{ "action" : "function" , "function" : "model.isLoading = false; \n BF.namedAct…" at bounding box center [339, 144] width 175 height 148
click at [152, 106] on p "Add action" at bounding box center [149, 104] width 19 height 6
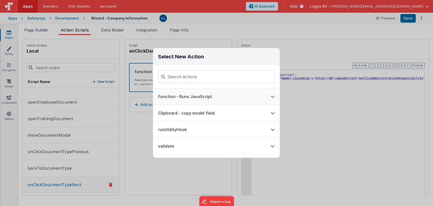
click at [193, 101] on button "Function - Runs JavaScript" at bounding box center [209, 96] width 113 height 16
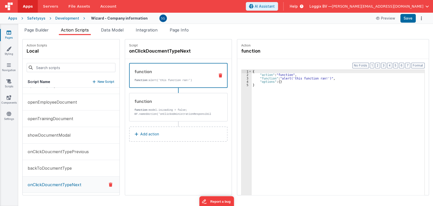
click at [267, 140] on div "{ "action" : "function" , "function" : "alert('this function ran!')" , "options…" at bounding box center [339, 144] width 175 height 148
click at [262, 76] on div "{ "action" : "function" , "function" : "alert('this function ran!')" , "options…" at bounding box center [339, 144] width 175 height 148
click at [244, 78] on div "3" at bounding box center [246, 78] width 10 height 3
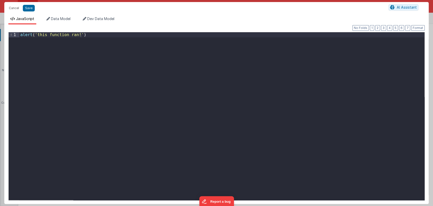
click at [103, 30] on div "Format 7 6 5 4 3 2 1 No Folds 1 alert ( 'this function ran!' ) XXXXXXXXXXXXXXXX…" at bounding box center [216, 113] width 416 height 171
click at [106, 35] on div "alert ( 'this function ran!' )" at bounding box center [221, 121] width 405 height 178
click at [28, 7] on button "Save" at bounding box center [29, 8] width 12 height 7
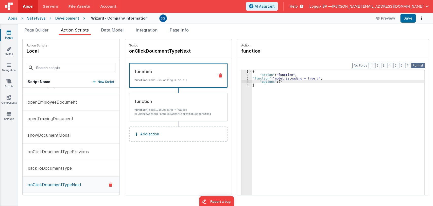
click at [420, 65] on button "Format" at bounding box center [417, 66] width 13 height 6
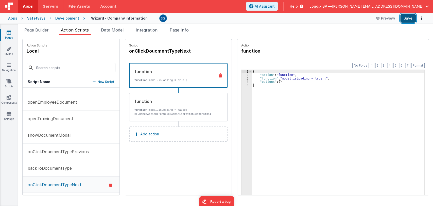
click at [408, 15] on button "Save" at bounding box center [407, 18] width 15 height 9
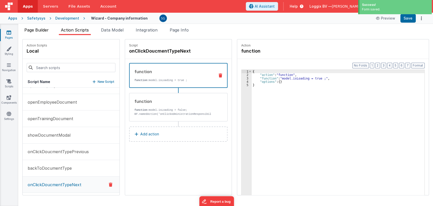
click at [41, 29] on span "Page Builder" at bounding box center [36, 29] width 24 height 5
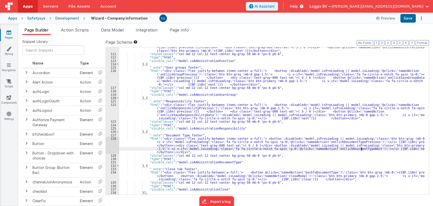
click at [361, 148] on div ""html" : "<div class= \" flex justify-between items-center w-full \" > <button …" at bounding box center [271, 122] width 305 height 161
click at [362, 149] on div ""html" : "<div class= \" flex justify-between items-center w-full \" > <button …" at bounding box center [271, 122] width 305 height 161
click at [336, 148] on div ""html" : "<div class= \" flex justify-between items-center w-full \" > <button …" at bounding box center [271, 122] width 305 height 161
click at [369, 148] on div ""html" : "<div class= \" flex justify-between items-center w-full \" > <button …" at bounding box center [271, 122] width 305 height 161
click at [349, 149] on div ""html" : "<div class= \" flex justify-between items-center w-full \" > <button …" at bounding box center [271, 122] width 305 height 161
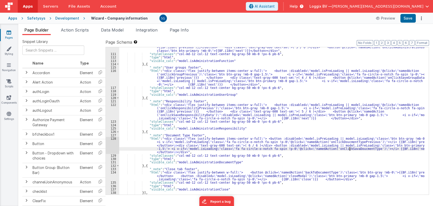
click at [349, 149] on div ""html" : "<div class= \" flex justify-between items-center w-full \" > <button …" at bounding box center [271, 122] width 305 height 161
click at [81, 30] on span "Action Scripts" at bounding box center [75, 29] width 28 height 5
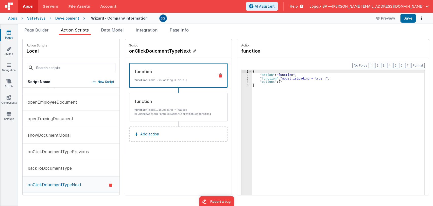
drag, startPoint x: 188, startPoint y: 51, endPoint x: 133, endPoint y: 53, distance: 55.1
click at [133, 53] on h4 "onClickDoucmentTypeNext" at bounding box center [167, 50] width 76 height 7
click at [167, 51] on input "onClickDoucmentTypeNext" at bounding box center [154, 50] width 51 height 7
click at [165, 51] on input "onClickDoucmentTypeNext" at bounding box center [154, 50] width 51 height 7
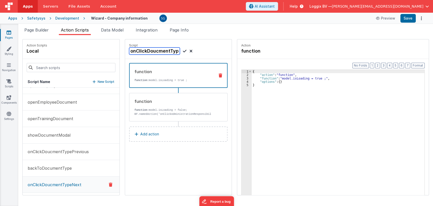
click at [165, 51] on input "onClickDoucmentTypeNext" at bounding box center [154, 50] width 51 height 7
paste input "SavaDoucmentType"
type input "onClickSavaDoucmentType"
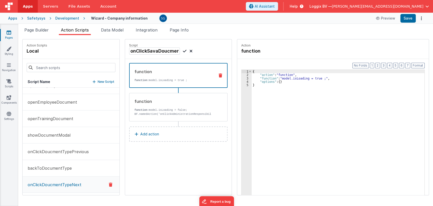
click at [183, 50] on icon at bounding box center [185, 51] width 4 height 6
click at [169, 113] on p "function: model.isLoading = false; BF.namedAction('onClickAdministrationRespons…" at bounding box center [172, 112] width 77 height 8
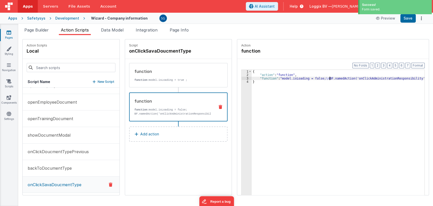
click at [327, 78] on div "{ "action" : "function" , "function" : "model.isLoading = false; \n BF.namedAct…" at bounding box center [339, 144] width 175 height 148
click at [246, 78] on div "3" at bounding box center [246, 78] width 10 height 3
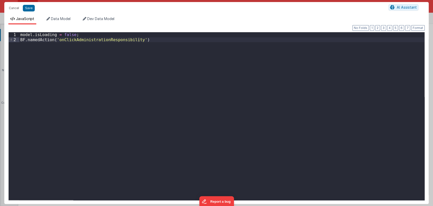
click at [105, 40] on div "model . isLoading = false ; BF . namedAction ( 'onClickAdministrationResponsibi…" at bounding box center [221, 121] width 405 height 178
click at [122, 38] on div "model . isLoading = false ; BF . namedAction ( 'onClickAdministrationResponsibi…" at bounding box center [221, 116] width 405 height 168
click at [132, 39] on div "model . isLoading = false ; BF . namedAction ( 'onClickAdministrationResponsibi…" at bounding box center [221, 121] width 405 height 178
click at [134, 40] on div "model . isLoading = false ; BF . namedAction ( 'onClickAdministrationResponsibi…" at bounding box center [221, 121] width 405 height 178
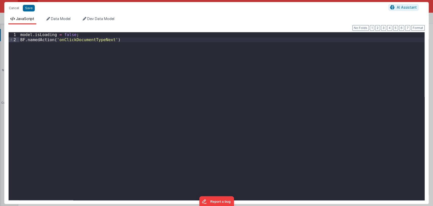
click at [100, 40] on div "model . isLoading = false ; BF . namedAction ( 'onClickDocumentTypeNext' )" at bounding box center [221, 121] width 405 height 178
click at [32, 9] on button "Save" at bounding box center [29, 8] width 12 height 7
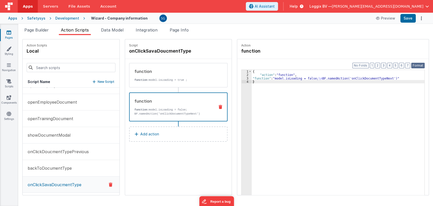
click at [416, 65] on button "Format" at bounding box center [417, 66] width 13 height 6
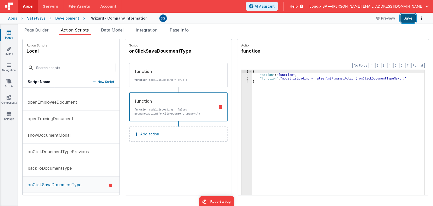
click at [410, 19] on button "Save" at bounding box center [407, 18] width 15 height 9
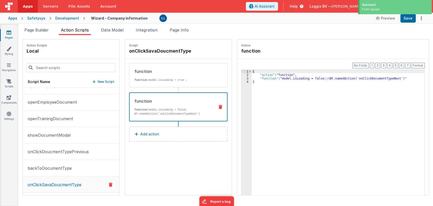
click at [111, 79] on p "New Script" at bounding box center [106, 81] width 17 height 5
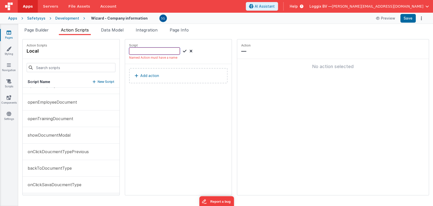
paste input "onClickDocumentTypeNext"
type input "onClickDocumentTypeNext"
drag, startPoint x: 183, startPoint y: 50, endPoint x: 145, endPoint y: 68, distance: 41.9
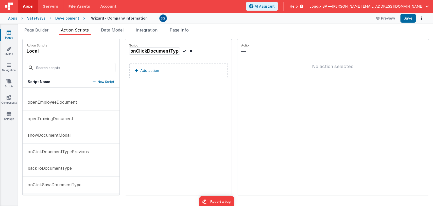
click at [183, 51] on icon at bounding box center [185, 51] width 4 height 6
click at [144, 69] on p "Add action" at bounding box center [149, 70] width 19 height 6
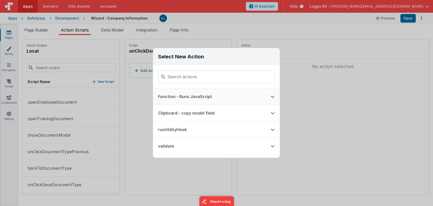
click at [205, 97] on button "Function - Runs JavaScript" at bounding box center [209, 96] width 113 height 16
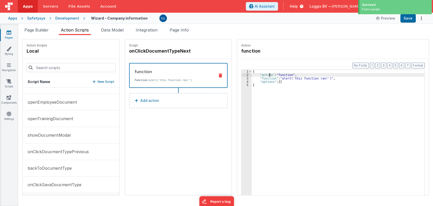
click at [268, 76] on div "{ "action" : "function" , "function" : "alert('this function ran!')" , "options…" at bounding box center [339, 144] width 175 height 148
click at [246, 78] on div "3" at bounding box center [246, 78] width 10 height 3
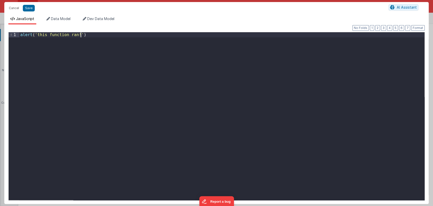
click at [101, 38] on div "alert ( 'this function ran!' )" at bounding box center [221, 121] width 405 height 178
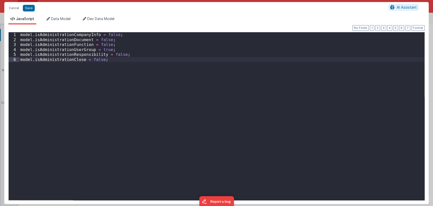
click at [122, 63] on div "model . isAdministrationCompanyInfo = false ; model . isAdministrationDocument …" at bounding box center [221, 121] width 405 height 178
click at [102, 50] on div "model . isAdministrationCompanyInfo = false ; model . isAdministrationDocument …" at bounding box center [221, 121] width 405 height 178
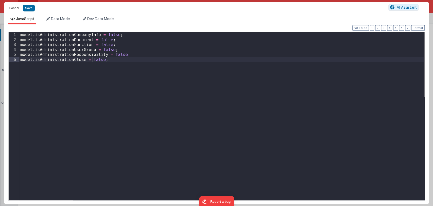
click at [92, 59] on div "model . isAdministrationCompanyInfo = false ; model . isAdministrationDocument …" at bounding box center [221, 121] width 405 height 178
click at [129, 56] on div "model . isAdministrationCompanyInfo = false ; model . isAdministrationDocument …" at bounding box center [221, 121] width 405 height 178
click at [61, 17] on span "Data Model" at bounding box center [61, 18] width 20 height 4
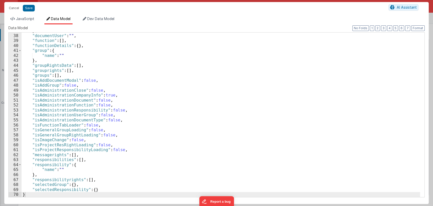
scroll to position [183, 0]
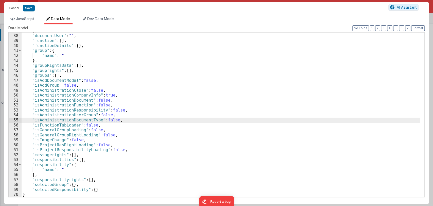
click at [63, 121] on div "}] , "documentUser" : "" , "function" : [ ] , "functionDetails" : { } , "group"…" at bounding box center [221, 115] width 398 height 174
click at [27, 18] on span "JavaScript" at bounding box center [25, 18] width 18 height 4
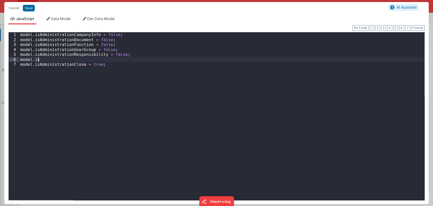
click at [54, 58] on div "model . isAdministrationCompanyInfo = false ; model . isAdministrationDocument …" at bounding box center [221, 121] width 405 height 178
paste textarea
click at [27, 7] on button "Save" at bounding box center [29, 8] width 12 height 7
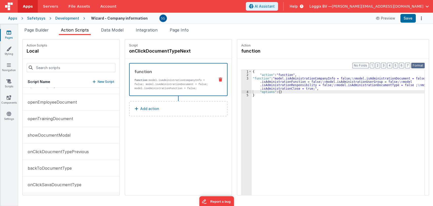
click at [418, 66] on button "Format" at bounding box center [417, 66] width 13 height 6
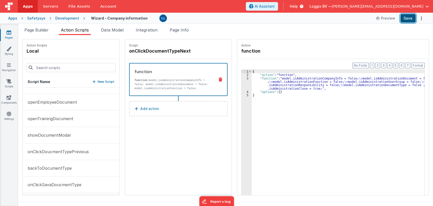
click at [406, 17] on button "Save" at bounding box center [407, 18] width 15 height 9
click at [42, 31] on span "Page Builder" at bounding box center [36, 29] width 24 height 5
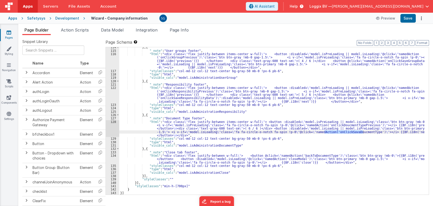
scroll to position [1899, 0]
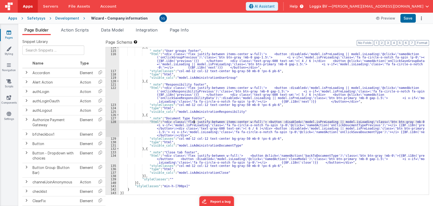
click at [195, 121] on div "} , { "_note" : "User groups footer" , "html" : "<div class= \" flex justify-be…" at bounding box center [271, 122] width 305 height 154
click at [190, 130] on div "} , { "_note" : "User groups footer" , "html" : "<div class= \" flex justify-be…" at bounding box center [271, 122] width 305 height 154
click at [114, 120] on div "128" at bounding box center [112, 128] width 13 height 17
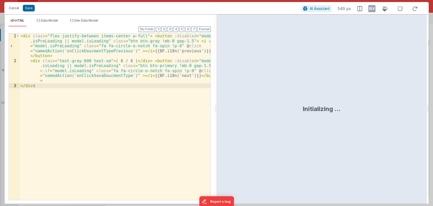
click at [104, 51] on div "< div class = "flex justify-between items-center w-full" > < button :disabled =…" at bounding box center [115, 131] width 191 height 196
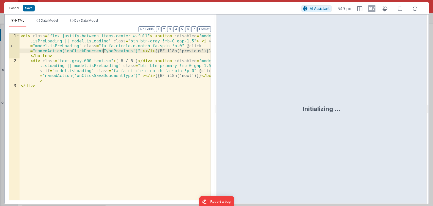
click at [104, 51] on div "< div class = "flex justify-between items-center w-full" > < button :disabled =…" at bounding box center [115, 131] width 191 height 196
click at [103, 51] on div "< div class = "flex justify-between items-center w-full" > < button :disabled =…" at bounding box center [115, 131] width 191 height 196
click at [15, 5] on button "Cancel" at bounding box center [13, 8] width 15 height 7
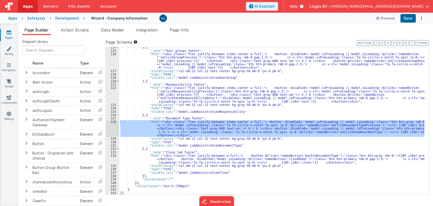
click at [65, 26] on div "Page Builder Action Scripts Data Model Integration Page Info Snippet Library Na…" at bounding box center [225, 115] width 415 height 182
click at [67, 29] on span "Action Scripts" at bounding box center [75, 29] width 28 height 5
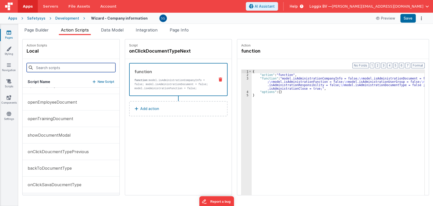
click at [60, 66] on input at bounding box center [71, 67] width 89 height 9
paste input "onClickDoucmentTypePrevious"
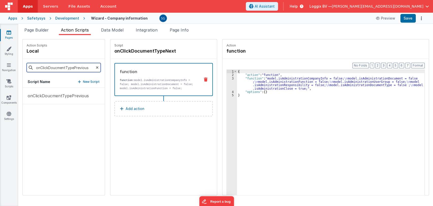
scroll to position [0, 0]
type input "onClickDoucmentTypePrevious"
click at [46, 93] on p "onClickDoucmentTypePrevious" at bounding box center [57, 96] width 64 height 6
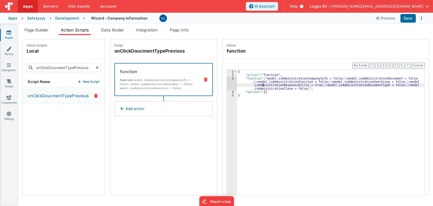
click at [262, 84] on div "{ "action" : "function" , "function" : "model.isAdministrationCompanyInfo = fal…" at bounding box center [330, 144] width 187 height 148
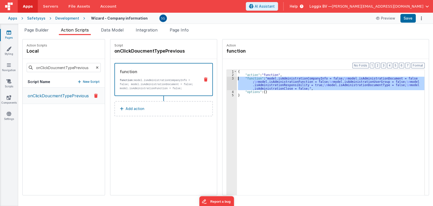
click at [231, 78] on div "3" at bounding box center [232, 83] width 10 height 13
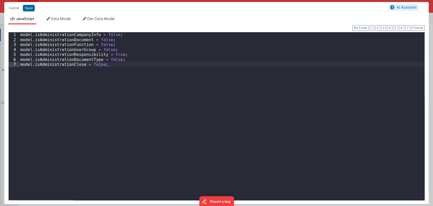
click at [20, 33] on div "model . isAdministrationCompanyInfo = false ; model . isAdministrationDocument …" at bounding box center [221, 121] width 405 height 178
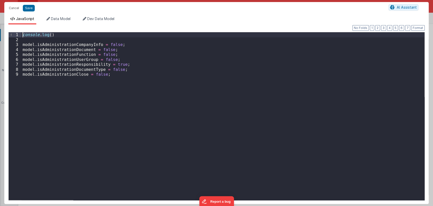
drag, startPoint x: 56, startPoint y: 35, endPoint x: 22, endPoint y: 33, distance: 34.5
click at [22, 33] on div "console . log ( ) model . isAdministrationCompanyInfo = false ; model . isAdmin…" at bounding box center [223, 121] width 403 height 178
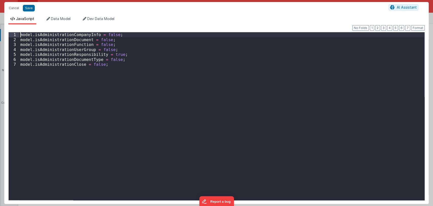
click at [113, 65] on div "model . isAdministrationCompanyInfo = false ; model . isAdministrationDocument …" at bounding box center [221, 121] width 405 height 178
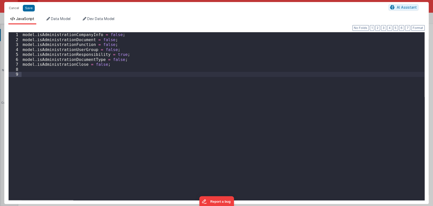
paste textarea
click at [49, 74] on div "model . isAdministrationCompanyInfo = false ; model . isAdministrationDocument …" at bounding box center [223, 121] width 403 height 178
click at [62, 54] on div "model . isAdministrationCompanyInfo = false ; model . isAdministrationDocument …" at bounding box center [223, 121] width 403 height 178
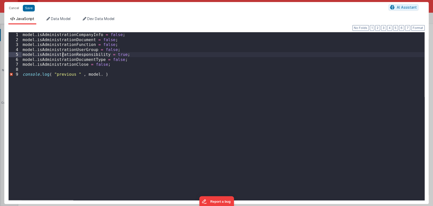
click at [62, 54] on div "model . isAdministrationCompanyInfo = false ; model . isAdministrationDocument …" at bounding box center [223, 121] width 403 height 178
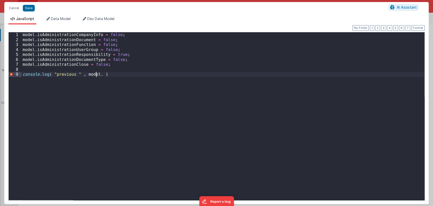
click at [95, 74] on div "model . isAdministrationCompanyInfo = false ; model . isAdministrationDocument …" at bounding box center [223, 121] width 403 height 178
click at [30, 7] on button "Save" at bounding box center [29, 8] width 12 height 7
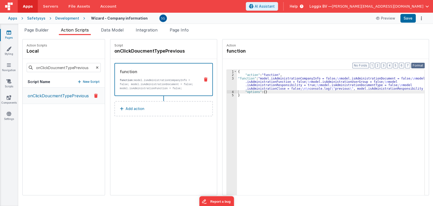
click at [416, 63] on button "Format" at bounding box center [417, 66] width 13 height 6
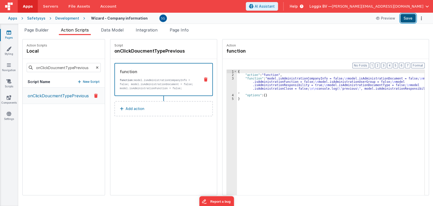
click at [407, 19] on button "Save" at bounding box center [407, 18] width 15 height 9
click at [41, 30] on span "Page Builder" at bounding box center [36, 29] width 24 height 5
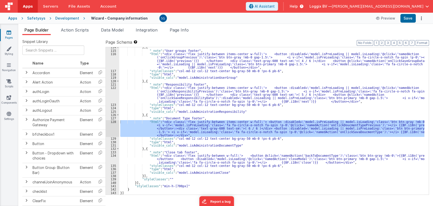
click at [41, 30] on span "Page Builder" at bounding box center [36, 29] width 24 height 5
click at [207, 128] on div "} , { "_note" : "User groups footer" , "html" : "<div class= \" flex justify-be…" at bounding box center [271, 120] width 305 height 147
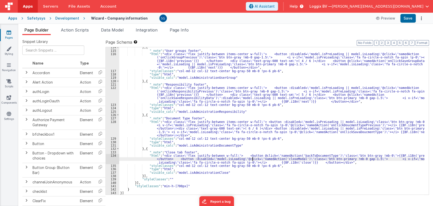
click at [252, 159] on div "} , { "_note" : "User groups footer" , "html" : "<div class= \" flex justify-be…" at bounding box center [271, 122] width 305 height 154
click at [114, 155] on div "134" at bounding box center [112, 159] width 13 height 10
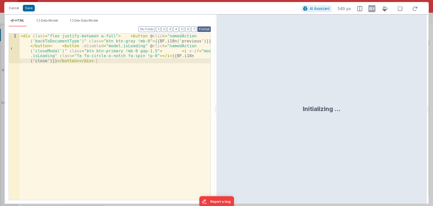
click at [203, 28] on button "Format" at bounding box center [203, 29] width 13 height 6
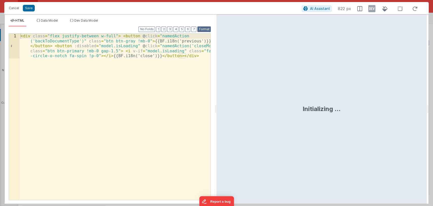
click at [204, 26] on button "Format" at bounding box center [203, 29] width 13 height 6
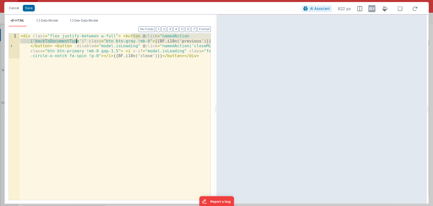
drag, startPoint x: 131, startPoint y: 36, endPoint x: 77, endPoint y: 41, distance: 54.5
click at [77, 41] on div "< div class = "flex justify-between w-full" > < button @ click = "namedAction (…" at bounding box center [115, 141] width 191 height 216
drag, startPoint x: 15, startPoint y: 9, endPoint x: 189, endPoint y: 112, distance: 202.6
click at [15, 9] on button "Cancel" at bounding box center [13, 8] width 15 height 7
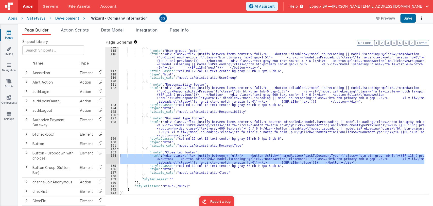
click at [178, 123] on div "} , { "_note" : "User groups footer" , "html" : "<div class= \" flex justify-be…" at bounding box center [271, 122] width 305 height 154
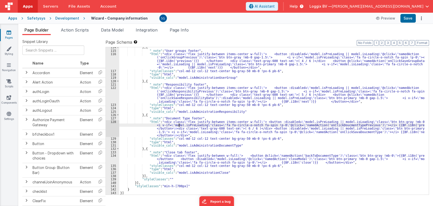
click at [116, 120] on div "128" at bounding box center [112, 128] width 13 height 17
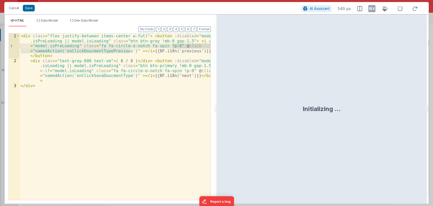
drag, startPoint x: 131, startPoint y: 51, endPoint x: 173, endPoint y: 45, distance: 42.3
click at [173, 45] on div "< div class = "flex justify-between items-center w-full" > < button :disabled =…" at bounding box center [115, 131] width 191 height 196
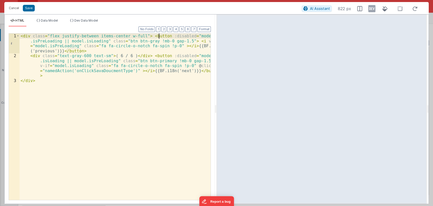
click at [159, 35] on div "< div class = "flex justify-between items-center w-full" > < button :disabled =…" at bounding box center [115, 128] width 191 height 191
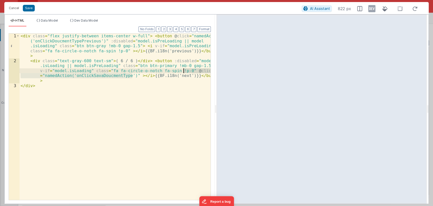
drag, startPoint x: 131, startPoint y: 75, endPoint x: 183, endPoint y: 71, distance: 52.2
click at [183, 71] on div "< div class = "flex justify-between items-center w-full" > < button @ click = "…" at bounding box center [115, 131] width 191 height 196
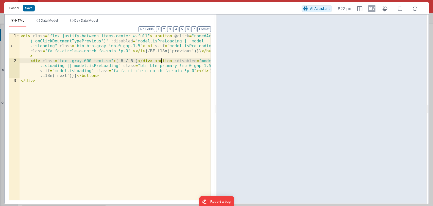
click at [160, 60] on div "< div class = "flex justify-between items-center w-full" > < button @ click = "…" at bounding box center [115, 131] width 191 height 196
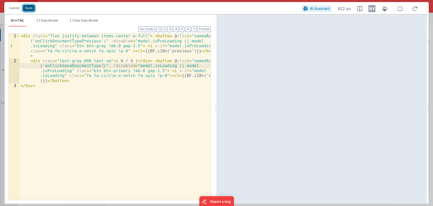
click at [31, 6] on button "Save" at bounding box center [29, 8] width 12 height 7
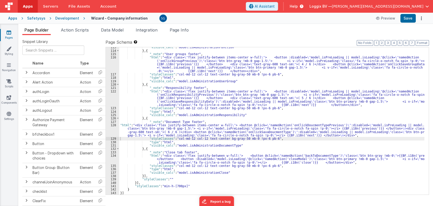
scroll to position [1895, 0]
click at [419, 43] on button "Format" at bounding box center [421, 43] width 13 height 6
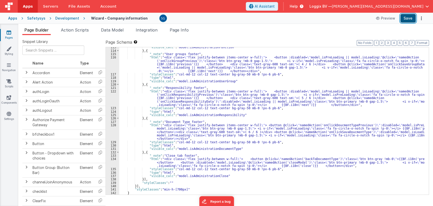
click at [406, 20] on button "Save" at bounding box center [407, 18] width 15 height 9
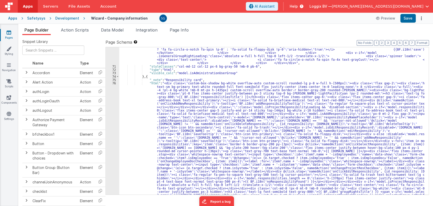
scroll to position [1489, 0]
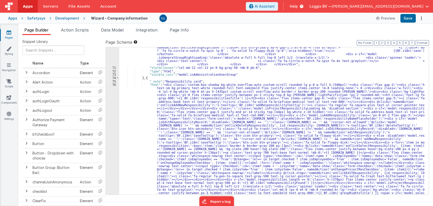
click at [176, 108] on div ""html" : "<div class= \" custom-box-shadow bg-white overflow-auto custom-scroll…" at bounding box center [271, 48] width 305 height 749
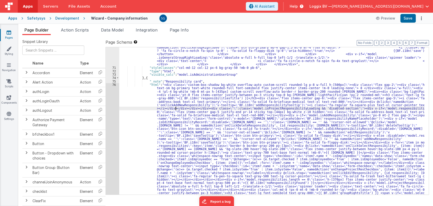
click at [114, 85] on div "76" at bounding box center [112, 188] width 13 height 210
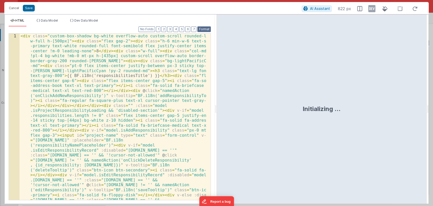
click at [203, 27] on button "Format" at bounding box center [203, 29] width 13 height 6
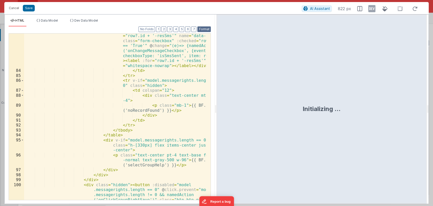
scroll to position [1287, 0]
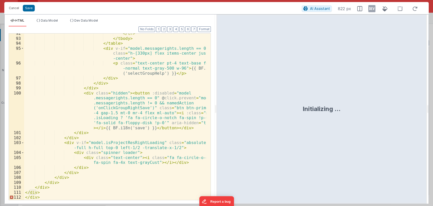
click at [153, 112] on div "</ tr > </ tbody > </ table > < div v-if = "model.messagerights.length == 0" cl…" at bounding box center [115, 119] width 182 height 176
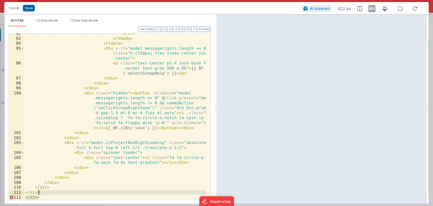
drag, startPoint x: 43, startPoint y: 195, endPoint x: 45, endPoint y: 193, distance: 3.1
click at [45, 193] on div "</ tr > </ tbody > </ table > < div v-if = "model.messagerights.length == 0" cl…" at bounding box center [115, 119] width 182 height 176
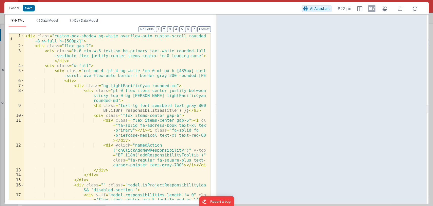
scroll to position [0, 0]
click at [206, 29] on button "Format" at bounding box center [203, 29] width 13 height 6
click at [23, 36] on span at bounding box center [22, 35] width 3 height 5
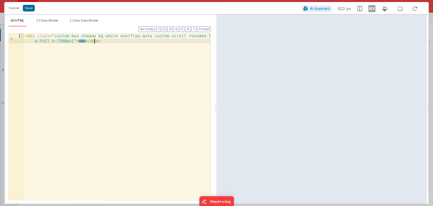
click at [23, 36] on span at bounding box center [22, 35] width 3 height 5
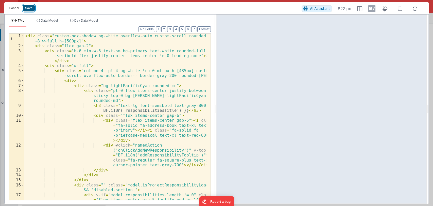
click at [28, 10] on button "Save" at bounding box center [29, 8] width 12 height 7
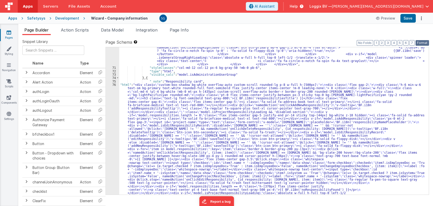
click at [423, 43] on button "Format" at bounding box center [421, 43] width 13 height 6
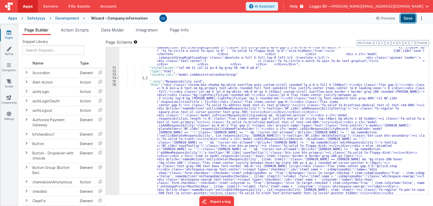
click at [410, 21] on button "Save" at bounding box center [407, 18] width 15 height 9
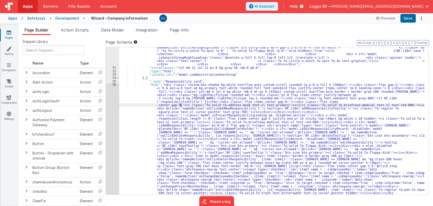
click at [181, 106] on div ""html" : "<div class= \" custom-box-shadow bg-white overflow-auto custom-scroll…" at bounding box center [271, 87] width 305 height 827
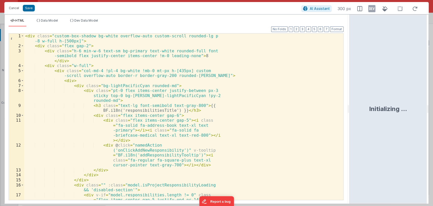
drag, startPoint x: 216, startPoint y: 111, endPoint x: 350, endPoint y: 85, distance: 136.5
click at [350, 85] on html "Cancel Save AI Assistant 300 px HTML Data Model Dev Data Model Format 7 6 5 4 3…" at bounding box center [216, 103] width 433 height 206
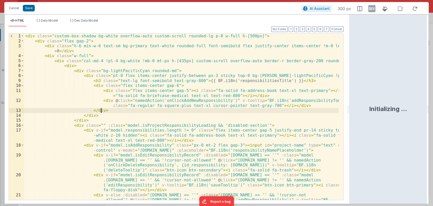
click at [263, 109] on div "< div class = "custom-box-shadow bg-white overflow-auto custom-scroll rounded-l…" at bounding box center [181, 126] width 315 height 186
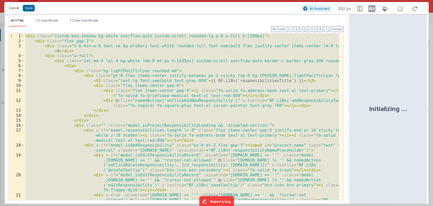
click at [13, 8] on button "Cancel" at bounding box center [13, 8] width 15 height 7
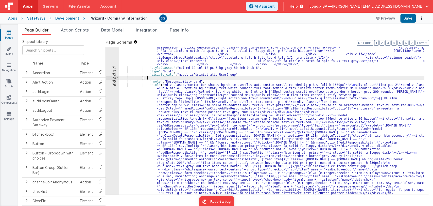
click at [223, 78] on div ""html" : "<div class= \" custom-box-shadow bg-white overflow-auto custom-scroll…" at bounding box center [271, 87] width 305 height 827
click at [213, 81] on div ""html" : "<div class= \" custom-box-shadow bg-white overflow-auto custom-scroll…" at bounding box center [271, 87] width 305 height 827
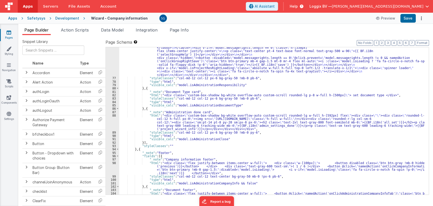
scroll to position [1783, 0]
click at [165, 95] on div ""html" : "<div class= \" custom-box-shadow bg-white overflow-auto custom-scroll…" at bounding box center [271, 11] width 305 height 445
click at [115, 95] on div "82" at bounding box center [112, 94] width 13 height 3
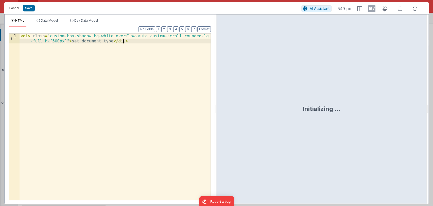
click at [114, 50] on div "< div class = "custom-box-shadow bg-white overflow-auto custom-scroll rounded-l…" at bounding box center [115, 126] width 191 height 186
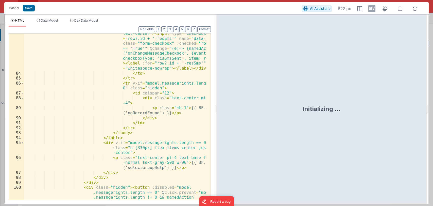
scroll to position [1193, 0]
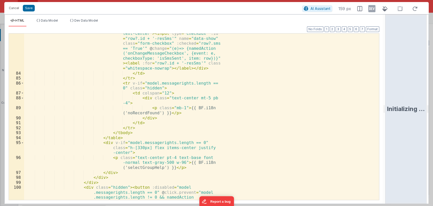
drag, startPoint x: 215, startPoint y: 109, endPoint x: 432, endPoint y: 133, distance: 218.4
click at [432, 133] on html "Cancel Save AI Assistant 159 px HTML Data Model Dev Data Model Format 7 6 5 4 3…" at bounding box center [216, 103] width 433 height 206
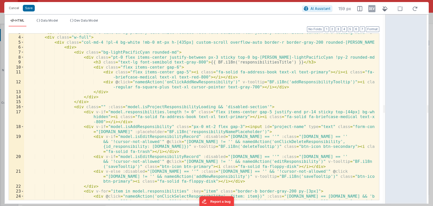
scroll to position [0, 0]
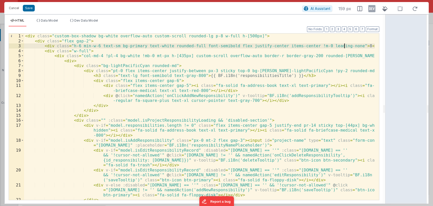
click at [344, 45] on div "< div class = "custom-box-shadow bg-white overflow-auto custom-scroll rounded-l…" at bounding box center [199, 121] width 351 height 176
click at [236, 76] on div "< div class = "custom-box-shadow bg-white overflow-auto custom-scroll rounded-l…" at bounding box center [199, 121] width 351 height 176
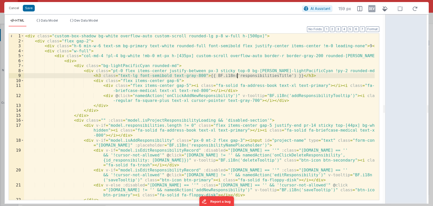
click at [236, 76] on div "< div class = "custom-box-shadow bg-white overflow-auto custom-scroll rounded-l…" at bounding box center [199, 121] width 351 height 176
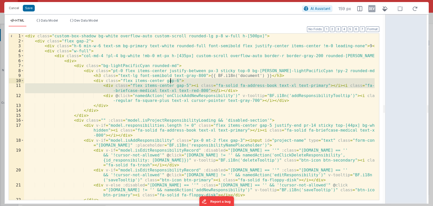
drag, startPoint x: 223, startPoint y: 91, endPoint x: 224, endPoint y: 81, distance: 9.2
click at [224, 81] on div "< div class = "custom-box-shadow bg-white overflow-auto custom-scroll rounded-l…" at bounding box center [199, 121] width 351 height 176
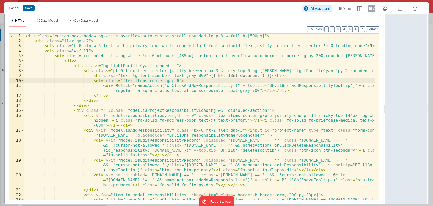
click at [293, 86] on div "< div class = "custom-box-shadow bg-white overflow-auto custom-scroll rounded-l…" at bounding box center [199, 126] width 351 height 186
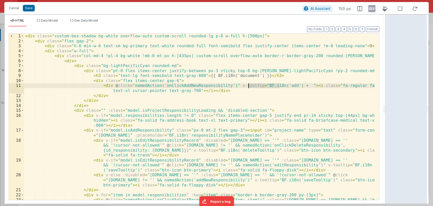
drag, startPoint x: 280, startPoint y: 86, endPoint x: 248, endPoint y: 86, distance: 31.7
click at [248, 86] on div "< div class = "custom-box-shadow bg-white overflow-auto custom-scroll rounded-l…" at bounding box center [199, 126] width 351 height 186
click at [286, 86] on div "< div class = "custom-box-shadow bg-white overflow-auto custom-scroll rounded-l…" at bounding box center [199, 126] width 351 height 186
click at [307, 85] on div "< div class = "custom-box-shadow bg-white overflow-auto custom-scroll rounded-l…" at bounding box center [199, 126] width 351 height 186
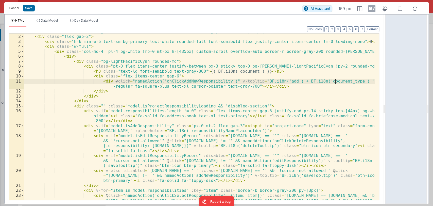
scroll to position [5, 0]
click at [184, 80] on div "< div class = "custom-box-shadow bg-white overflow-auto custom-scroll rounded-l…" at bounding box center [199, 122] width 351 height 186
click at [215, 81] on div "< div class = "custom-box-shadow bg-white overflow-auto custom-scroll rounded-l…" at bounding box center [199, 122] width 351 height 186
click at [271, 85] on div "< div class = "custom-box-shadow bg-white overflow-auto custom-scroll rounded-l…" at bounding box center [199, 122] width 351 height 186
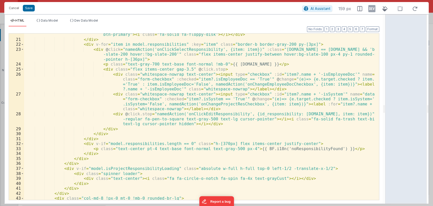
scroll to position [150, 0]
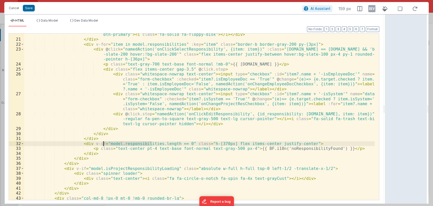
drag, startPoint x: 152, startPoint y: 143, endPoint x: 103, endPoint y: 143, distance: 49.2
click at [103, 143] on div "< div v-else :disabled = "model.responsibility.name == ''" :class = "model.resp…" at bounding box center [199, 115] width 351 height 186
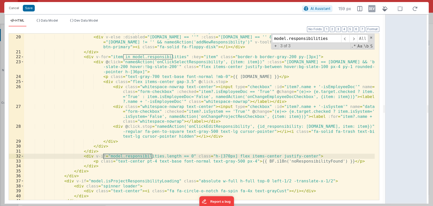
scroll to position [138, 0]
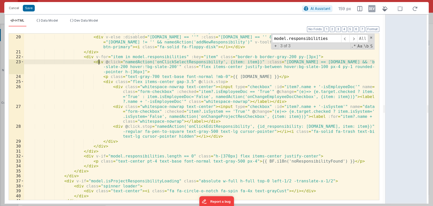
click at [99, 60] on div "< div v-if = "model.isEditResponsibilityRecord" :disabled = "model.responsibili…" at bounding box center [199, 113] width 351 height 186
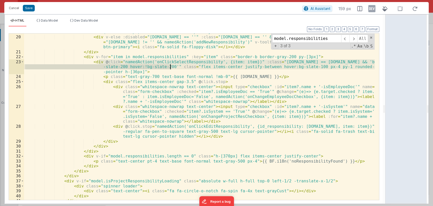
drag, startPoint x: 99, startPoint y: 60, endPoint x: 169, endPoint y: 65, distance: 70.0
click at [169, 65] on div "< div v-if = "model.isEditResponsibilityRecord" :disabled = "model.responsibili…" at bounding box center [199, 113] width 351 height 186
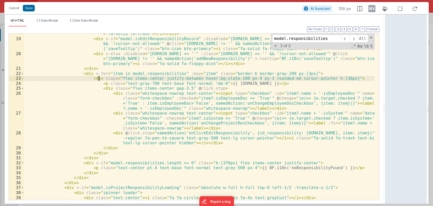
scroll to position [121, 0]
click at [346, 40] on span at bounding box center [345, 38] width 8 height 8
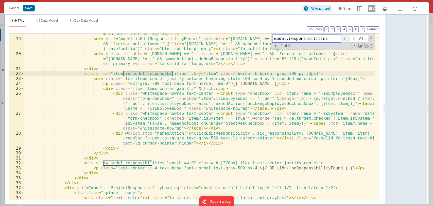
click at [346, 40] on span at bounding box center [345, 38] width 8 height 8
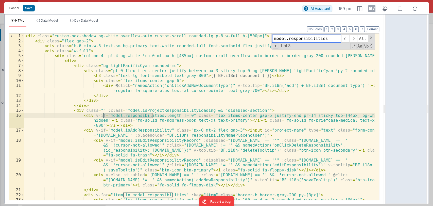
scroll to position [0, 0]
click at [144, 117] on div "< div class = "custom-box-shadow bg-white overflow-auto custom-scroll rounded-l…" at bounding box center [199, 116] width 351 height 166
click at [144, 115] on div "< div class = "custom-box-shadow bg-white overflow-auto custom-scroll rounded-l…" at bounding box center [199, 121] width 351 height 176
click at [49, 20] on span "Data Model" at bounding box center [49, 21] width 17 height 4
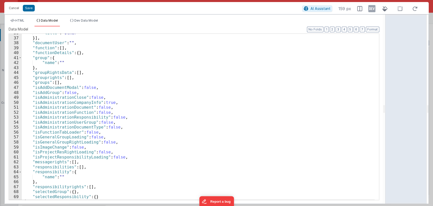
scroll to position [181, 0]
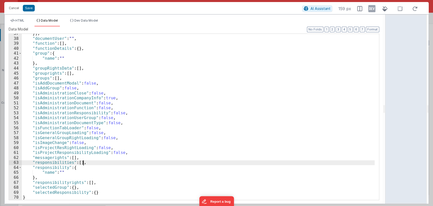
click at [89, 161] on div "}] , "documentUser" : "" , "function" : [ ] , "functionDetails" : { } , "group"…" at bounding box center [198, 119] width 353 height 176
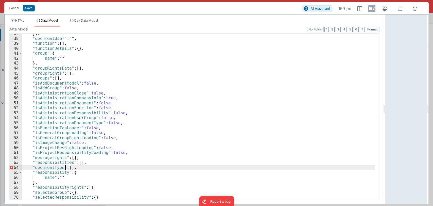
click at [64, 169] on div "}] , "documentUser" : "" , "function" : [ ] , "functionDetails" : { } , "group"…" at bounding box center [198, 119] width 353 height 176
click at [54, 167] on div "}] , "documentUser" : "" , "function" : [ ] , "functionDetails" : { } , "group"…" at bounding box center [198, 119] width 353 height 176
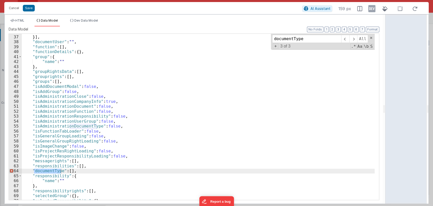
scroll to position [186, 0]
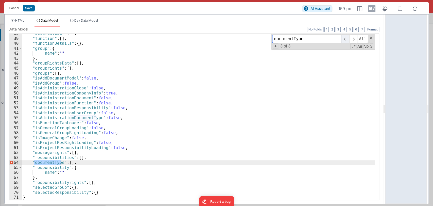
click at [345, 37] on span at bounding box center [345, 39] width 8 height 8
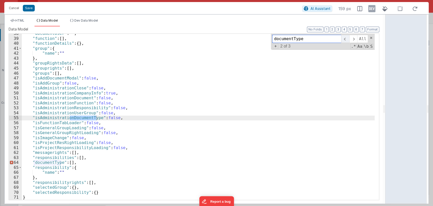
click at [345, 37] on span at bounding box center [345, 39] width 8 height 8
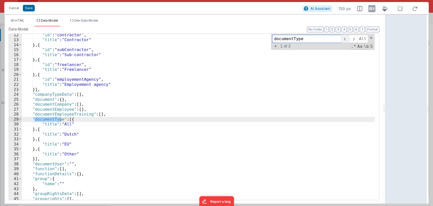
scroll to position [56, 0]
click at [370, 38] on span at bounding box center [371, 38] width 4 height 4
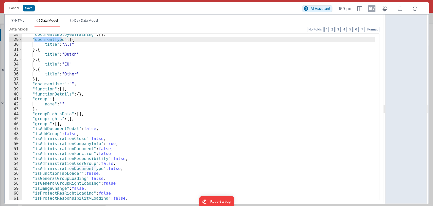
scroll to position [186, 0]
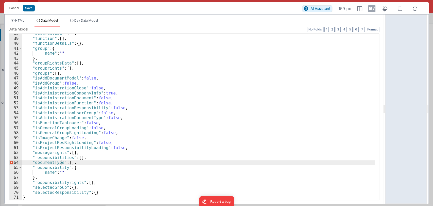
click at [61, 163] on div ""documentUser" : "" , "function" : [ ] , "functionDetails" : { } , "group" : { …" at bounding box center [198, 119] width 353 height 176
click at [55, 163] on div ""documentUser" : "" , "function" : [ ] , "functionDetails" : { } , "group" : { …" at bounding box center [198, 119] width 353 height 176
click at [21, 20] on span "HTML" at bounding box center [19, 21] width 9 height 4
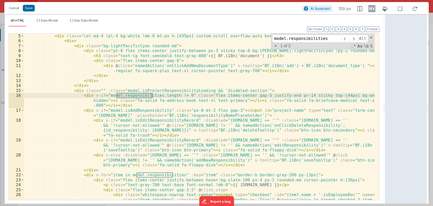
scroll to position [0, 0]
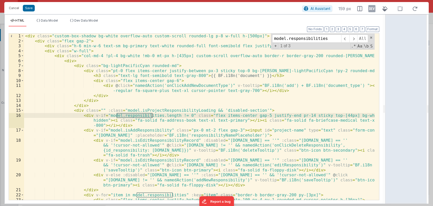
click at [142, 115] on div "< div class = "custom-box-shadow bg-white overflow-auto custom-scroll rounded-l…" at bounding box center [199, 116] width 351 height 166
click at [142, 115] on div "< div class = "custom-box-shadow bg-white overflow-auto custom-scroll rounded-l…" at bounding box center [199, 121] width 351 height 176
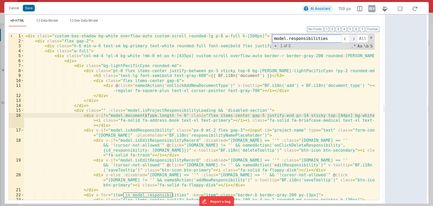
click at [355, 38] on span at bounding box center [353, 38] width 8 height 8
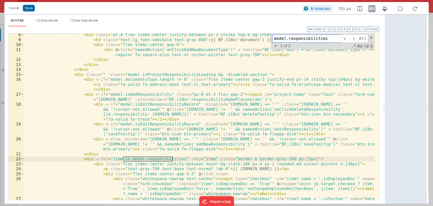
scroll to position [36, 0]
click at [153, 157] on div "< div class = "pt-0 flex items-center justify-between px-3 sticky top-0 bg-whit…" at bounding box center [199, 116] width 351 height 166
click at [152, 158] on div "< div class = "pt-0 flex items-center justify-between px-3 sticky top-0 bg-whit…" at bounding box center [199, 127] width 351 height 191
click at [356, 39] on span at bounding box center [353, 38] width 8 height 8
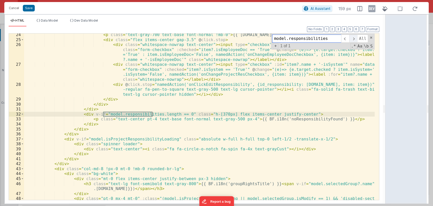
scroll to position [170, 0]
click at [140, 115] on div "< p class = "text-gray-700 text-base font-normal !mb-0" > {{ item.name }} </ p …" at bounding box center [199, 116] width 351 height 166
click at [140, 114] on div "< p class = "text-gray-700 text-base font-normal !mb-0" > {{ item.name }} </ p …" at bounding box center [199, 120] width 351 height 176
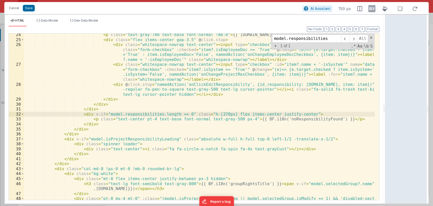
click at [140, 114] on div "< p class = "text-gray-700 text-base font-normal !mb-0" > {{ item.name }} </ p …" at bounding box center [199, 120] width 351 height 176
click at [371, 37] on span at bounding box center [371, 38] width 4 height 4
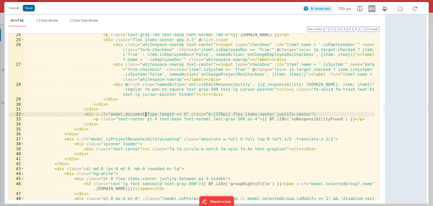
click at [315, 118] on div "< p class = "text-gray-700 text-base font-normal !mb-0" > {{ item.name }} </ p …" at bounding box center [199, 120] width 351 height 176
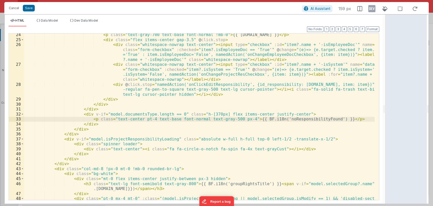
click at [280, 120] on div "< p class = "text-gray-700 text-base font-normal !mb-0" > {{ item.name }} </ p …" at bounding box center [199, 120] width 351 height 176
click at [280, 119] on div "< p class = "text-gray-700 text-base font-normal !mb-0" > {{ item.name }} </ p …" at bounding box center [199, 120] width 351 height 176
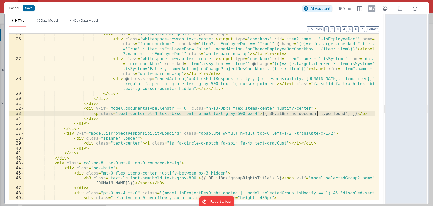
scroll to position [176, 0]
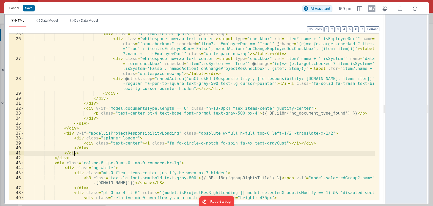
click at [83, 128] on div "< div class = "flex items-center gap-3.5" @ click.stop > < div class = "whitesp…" at bounding box center [199, 119] width 351 height 176
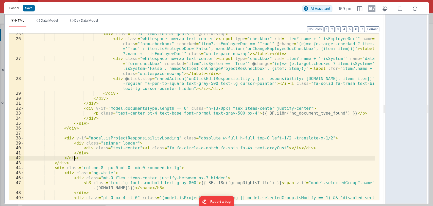
click at [85, 158] on div "< div class = "flex items-center gap-3.5" @ click.stop > < div class = "whitesp…" at bounding box center [199, 119] width 351 height 176
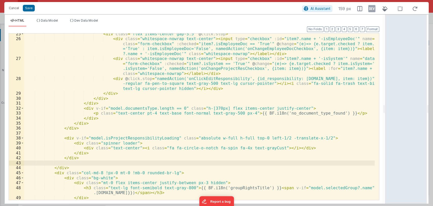
click at [54, 142] on div "< div class = "flex items-center gap-3.5" @ click.stop > < div class = "whitesp…" at bounding box center [199, 119] width 351 height 176
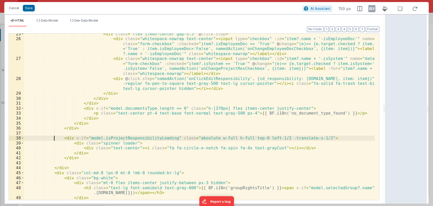
click at [55, 139] on div "< div class = "flex items-center gap-3.5" @ click.stop > < div class = "whitesp…" at bounding box center [199, 119] width 351 height 176
click at [93, 157] on div "< div class = "flex items-center gap-3.5" @ click.stop > < div class = "whitesp…" at bounding box center [199, 119] width 351 height 176
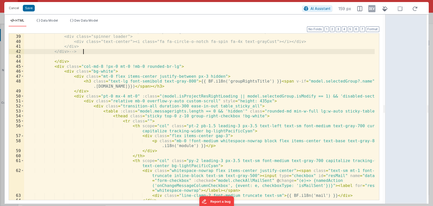
scroll to position [282, 0]
click at [22, 66] on span at bounding box center [22, 66] width 3 height 5
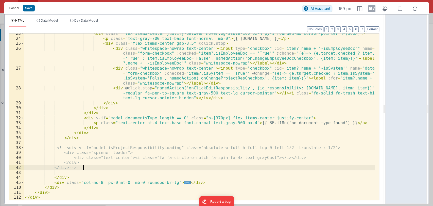
scroll to position [166, 0]
click at [193, 182] on div "< div class = "flex items-center justify-between hover:bg-slate-100 px-4 py-1 r…" at bounding box center [199, 119] width 351 height 176
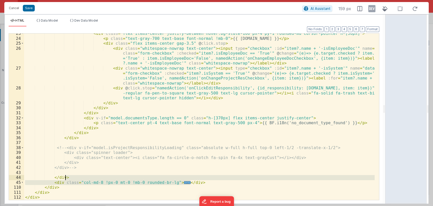
drag, startPoint x: 193, startPoint y: 182, endPoint x: 194, endPoint y: 178, distance: 4.8
click at [194, 178] on div "< div class = "flex items-center justify-between hover:bg-slate-100 px-4 py-1 r…" at bounding box center [199, 119] width 351 height 176
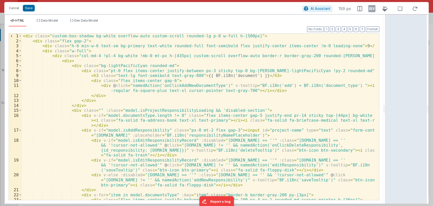
scroll to position [0, 0]
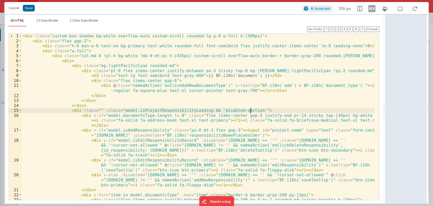
click at [254, 109] on div "< div class = "custom-box-shadow bg-white overflow-auto custom-scroll rounded-l…" at bounding box center [198, 121] width 353 height 176
click at [205, 110] on div "< div class = "custom-box-shadow bg-white overflow-auto custom-scroll rounded-l…" at bounding box center [198, 121] width 353 height 176
click at [255, 110] on div "< div class = "custom-box-shadow bg-white overflow-auto custom-scroll rounded-l…" at bounding box center [198, 121] width 353 height 176
click at [266, 110] on div "< div class = "custom-box-shadow bg-white overflow-auto custom-scroll rounded-l…" at bounding box center [198, 121] width 353 height 176
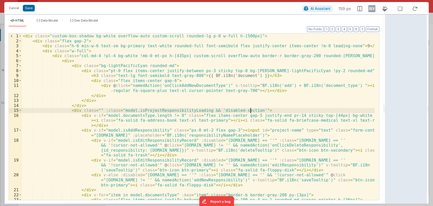
click at [195, 86] on div "< div class = "custom-box-shadow bg-white overflow-auto custom-scroll rounded-l…" at bounding box center [198, 121] width 353 height 176
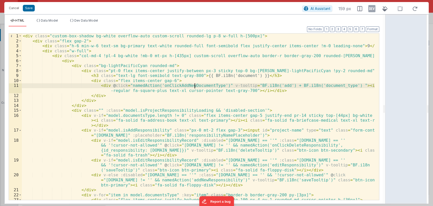
click at [195, 86] on div "< div class = "custom-box-shadow bg-white overflow-auto custom-scroll rounded-l…" at bounding box center [198, 121] width 353 height 176
click at [280, 95] on div "< div class = "custom-box-shadow bg-white overflow-auto custom-scroll rounded-l…" at bounding box center [198, 121] width 353 height 176
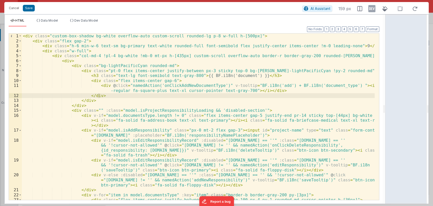
click at [174, 111] on div "< div class = "custom-box-shadow bg-white overflow-auto custom-scroll rounded-l…" at bounding box center [198, 121] width 353 height 176
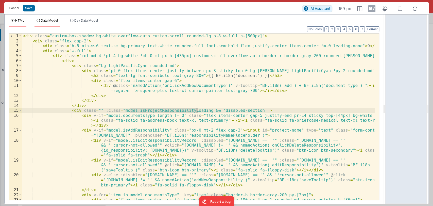
click at [49, 19] on span "Data Model" at bounding box center [49, 21] width 17 height 4
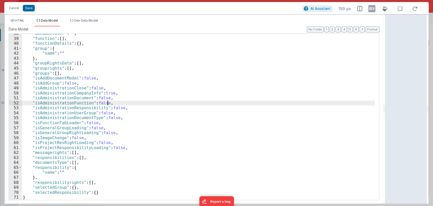
click at [155, 104] on div ""documentUser" : "" , "function" : [ ] , "functionDetails" : { } , "group" : { …" at bounding box center [198, 119] width 353 height 176
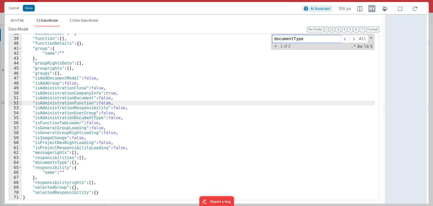
paste input "isProjectResponsibilityLoading"
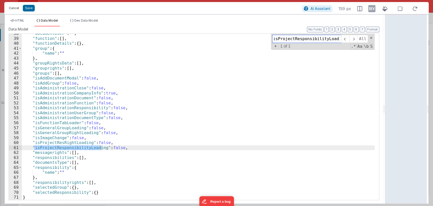
type input "isProjectResponsibilityLoading"
click at [14, 9] on button "Cancel" at bounding box center [13, 8] width 15 height 7
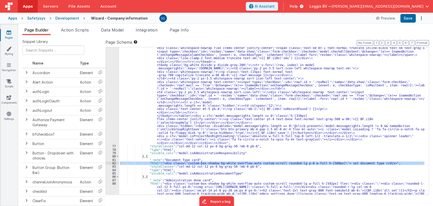
scroll to position [1715, 0]
click at [114, 163] on div "82" at bounding box center [112, 162] width 13 height 3
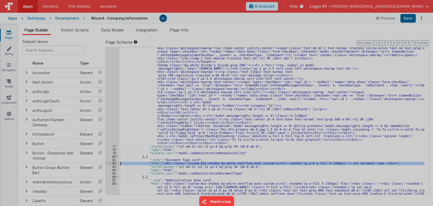
click at [114, 163] on div "< div class = "custom-box-shadow bg-white overflow-auto custom-scroll rounded-l…" at bounding box center [115, 126] width 191 height 196
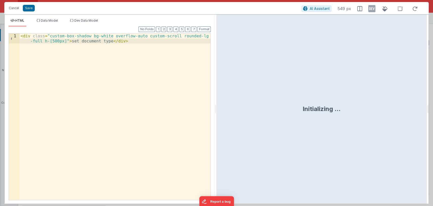
click at [139, 41] on div "< div class = "custom-box-shadow bg-white overflow-auto custom-scroll rounded-l…" at bounding box center [115, 126] width 191 height 186
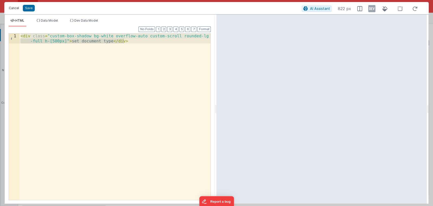
click at [14, 9] on button "Cancel" at bounding box center [13, 8] width 15 height 7
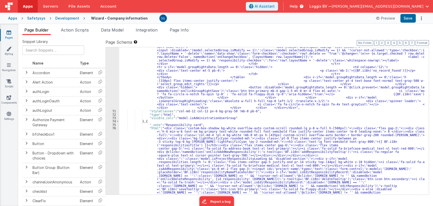
scroll to position [1444, 0]
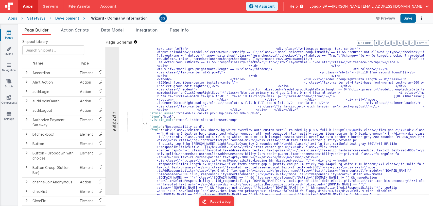
click at [173, 129] on div ""html" : "<div class= \" custom-box-shadow bg-white overflow-auto custom-scroll…" at bounding box center [271, 132] width 305 height 827
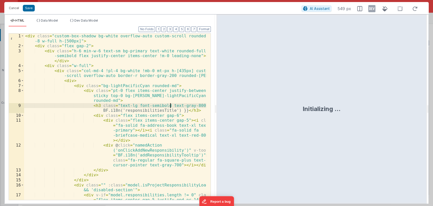
click at [170, 103] on div "< div class = "custom-box-shadow bg-white overflow-auto custom-scroll rounded-l…" at bounding box center [115, 136] width 182 height 206
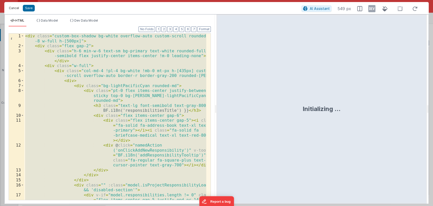
click at [11, 8] on button "Cancel" at bounding box center [13, 8] width 15 height 7
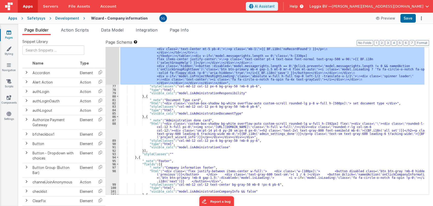
scroll to position [1776, 0]
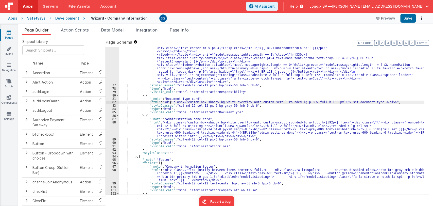
click at [170, 101] on div ""html" : "<div class= \" custom-box-shadow bg-white overflow-auto custom-scroll…" at bounding box center [271, 15] width 305 height 438
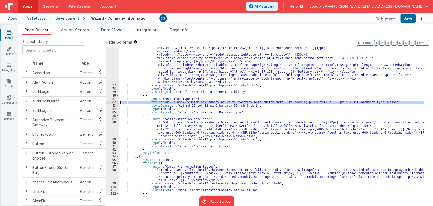
click at [114, 101] on div "82" at bounding box center [112, 101] width 13 height 3
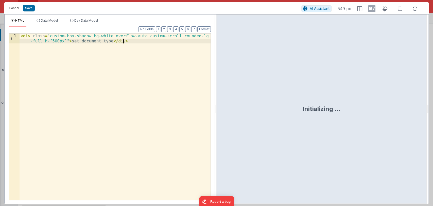
click at [143, 82] on div "< div class = "custom-box-shadow bg-white overflow-auto custom-scroll rounded-l…" at bounding box center [115, 126] width 191 height 186
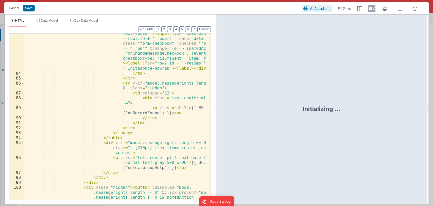
scroll to position [1193, 0]
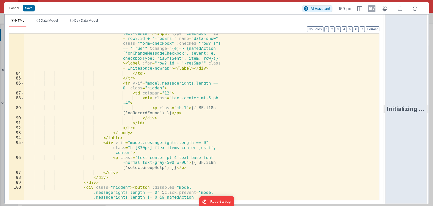
drag, startPoint x: 216, startPoint y: 107, endPoint x: 432, endPoint y: 85, distance: 218.0
click at [432, 85] on html "Cancel Save AI Assistant 159 px HTML Data Model Dev Data Model Format 7 6 5 4 3…" at bounding box center [216, 103] width 433 height 206
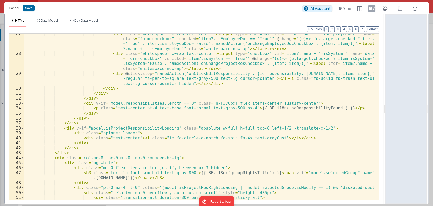
scroll to position [202, 0]
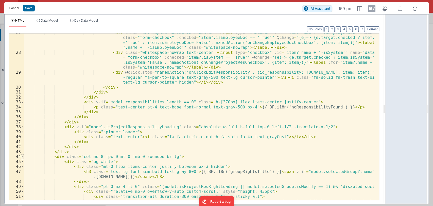
click at [22, 156] on span at bounding box center [22, 156] width 3 height 5
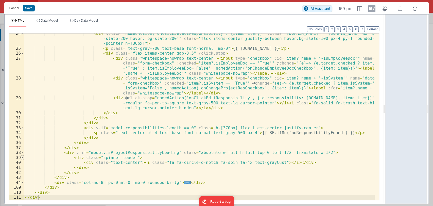
scroll to position [176, 0]
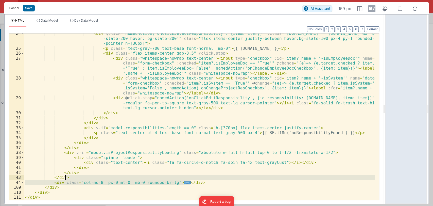
drag, startPoint x: 195, startPoint y: 183, endPoint x: 196, endPoint y: 178, distance: 5.0
click at [196, 178] on div "< div @ click = "namedAction('onClickSelectResponsibility', {item: item})" :cla…" at bounding box center [199, 124] width 351 height 186
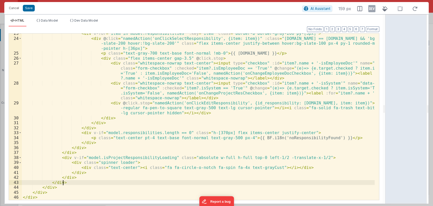
scroll to position [171, 0]
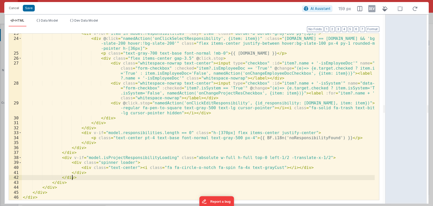
click at [76, 178] on div "< div v-for = "item in model.responsibilities" :key = "item" class = "border-b …" at bounding box center [198, 119] width 353 height 176
click at [51, 158] on div "< div v-for = "item in model.responsibilities" :key = "item" class = "border-b …" at bounding box center [198, 119] width 353 height 176
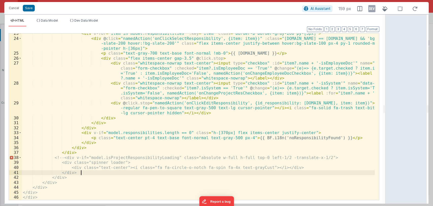
click at [88, 172] on div "< div v-for = "item in model.responsibilities" :key = "item" class = "border-b …" at bounding box center [198, 119] width 353 height 176
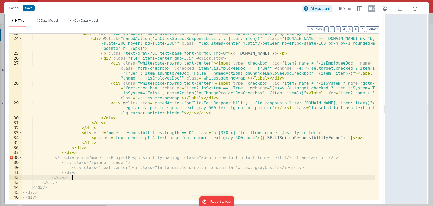
click at [81, 177] on div "< div v-for = "item in model.responsibilities" :key = "item" class = "border-b …" at bounding box center [198, 119] width 353 height 176
click at [21, 157] on span at bounding box center [20, 157] width 3 height 5
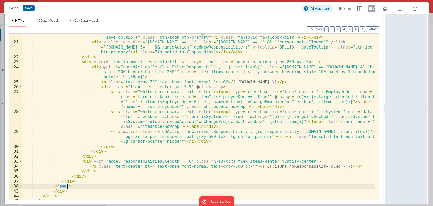
scroll to position [143, 0]
click at [53, 22] on span "Data Model" at bounding box center [49, 21] width 17 height 4
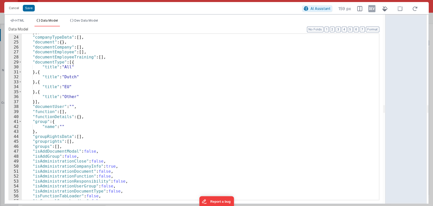
scroll to position [181, 0]
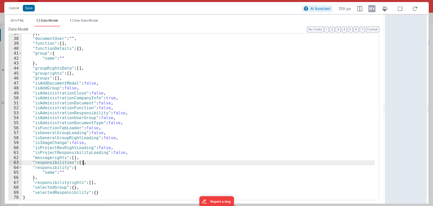
click at [87, 162] on div "}] , "documentUser" : "" , "function" : [ ] , "functionDetails" : { } , "group"…" at bounding box center [198, 119] width 353 height 176
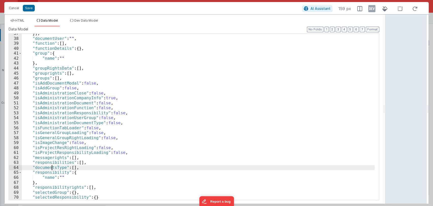
click at [52, 166] on div "}] , "documentUser" : "" , "function" : [ ] , "functionDetails" : { } , "group"…" at bounding box center [198, 119] width 353 height 176
click at [30, 6] on button "Save" at bounding box center [29, 8] width 12 height 7
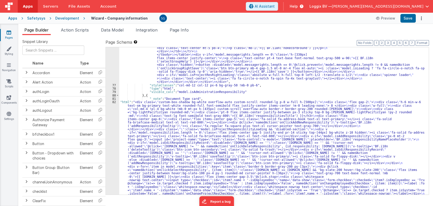
click at [113, 101] on div "82" at bounding box center [112, 159] width 13 height 118
click at [421, 44] on button "Format" at bounding box center [421, 43] width 13 height 6
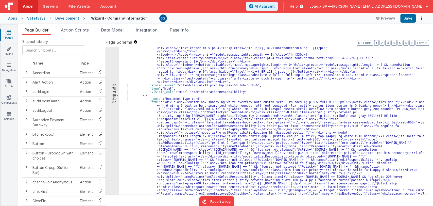
click at [175, 103] on div ""html" : "<div class= \" custom-box-shadow bg-white overflow-auto custom-scroll…" at bounding box center [271, 79] width 305 height 566
click at [114, 102] on div "82" at bounding box center [112, 166] width 13 height 132
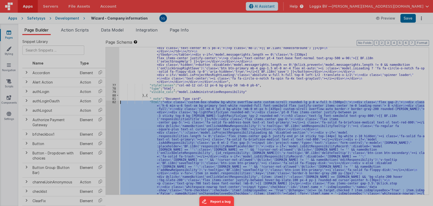
click at [114, 102] on div at bounding box center [216, 103] width 433 height 206
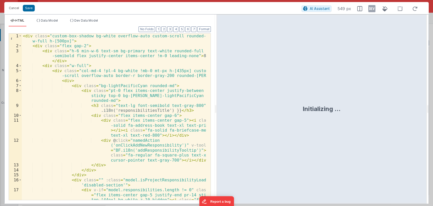
drag, startPoint x: 216, startPoint y: 108, endPoint x: 375, endPoint y: 92, distance: 160.0
click at [375, 92] on html "Cancel Save AI Assistant 549 px HTML Data Model Dev Data Model Format 7 6 5 4 3…" at bounding box center [216, 103] width 433 height 206
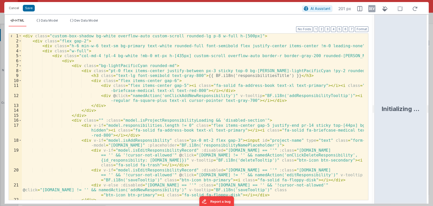
scroll to position [0, 0]
click at [116, 121] on div "< div class = "custom-box-shadow bg-white overflow-auto custom-scroll rounded-l…" at bounding box center [193, 121] width 342 height 176
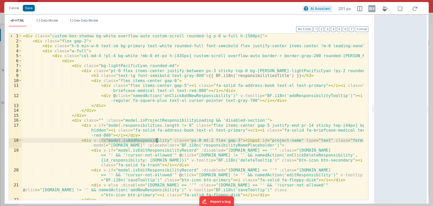
drag, startPoint x: 101, startPoint y: 140, endPoint x: 156, endPoint y: 139, distance: 55.3
click at [156, 139] on div "< div class = "custom-box-shadow bg-white overflow-auto custom-scroll rounded-l…" at bounding box center [193, 121] width 342 height 176
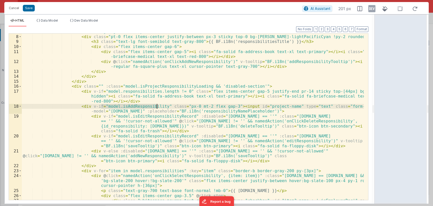
scroll to position [34, 0]
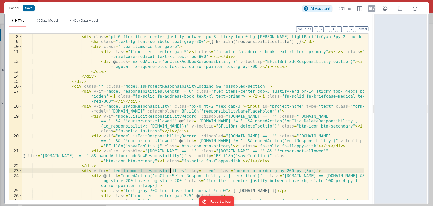
drag, startPoint x: 120, startPoint y: 170, endPoint x: 170, endPoint y: 170, distance: 49.7
click at [170, 170] on div "< div class = "bg-lightPacificCyan rounded-md" > < div class = "pt-0 flex items…" at bounding box center [193, 124] width 342 height 191
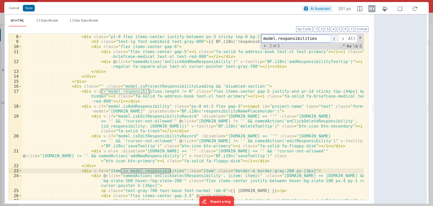
click at [334, 37] on span at bounding box center [334, 38] width 8 height 8
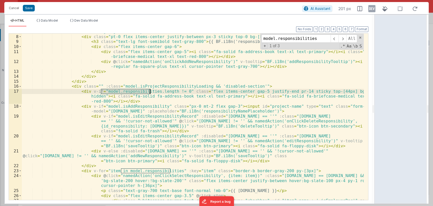
click at [134, 92] on div "< div class = "bg-lightPacificCyan rounded-md" > < div class = "pt-0 flex items…" at bounding box center [193, 116] width 342 height 166
click at [138, 91] on div "< div class = "bg-lightPacificCyan rounded-md" > < div class = "pt-0 flex items…" at bounding box center [193, 124] width 342 height 191
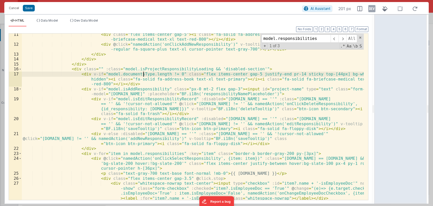
scroll to position [51, 0]
click at [153, 154] on div "< div class = "flex items-center gap-5" > < i class = "fa-solid fa-address-book…" at bounding box center [193, 130] width 342 height 196
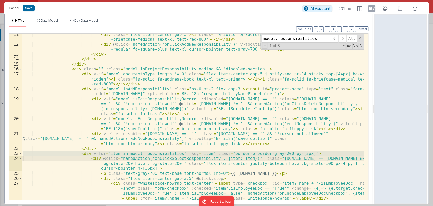
click at [148, 153] on div "< div class = "flex items-center gap-5" > < i class = "fa-solid fa-address-book…" at bounding box center [193, 116] width 342 height 166
click at [148, 153] on div "< div class = "flex items-center gap-5" > < i class = "fa-solid fa-address-book…" at bounding box center [193, 130] width 342 height 196
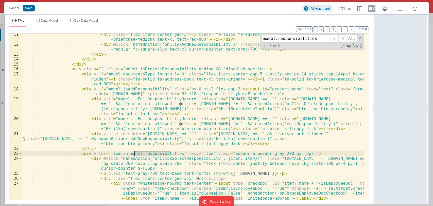
click at [148, 153] on div "< div class = "flex items-center gap-5" > < i class = "fa-solid fa-address-book…" at bounding box center [193, 130] width 342 height 196
click at [336, 39] on span at bounding box center [334, 38] width 8 height 8
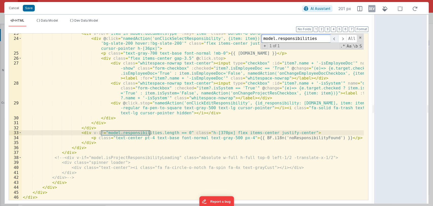
scroll to position [171, 0]
click at [126, 133] on div "< div v-for = "item in model.documentsType" :key = "item" class = "border-b bor…" at bounding box center [193, 116] width 342 height 166
click at [127, 131] on div "< div v-for = "item in model.documentsType" :key = "item" class = "border-b bor…" at bounding box center [193, 119] width 342 height 176
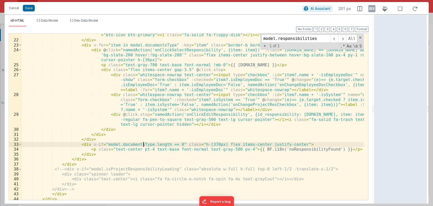
click at [360, 37] on span at bounding box center [360, 38] width 4 height 4
click at [304, 64] on div "< div v-else :disabled = "model.responsibility.name == ''" :class = "model.resp…" at bounding box center [193, 116] width 342 height 186
click at [278, 68] on div "< div v-else :disabled = "model.responsibility.name == ''" :class = "model.resp…" at bounding box center [193, 116] width 342 height 186
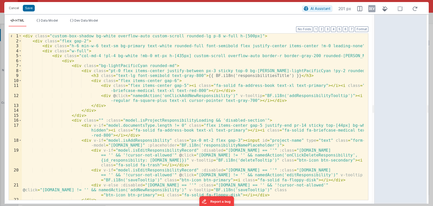
scroll to position [0, 0]
drag, startPoint x: 97, startPoint y: 119, endPoint x: 80, endPoint y: 120, distance: 17.5
click at [80, 120] on div "< div class = "custom-box-shadow bg-white overflow-auto custom-scroll rounded-l…" at bounding box center [193, 121] width 342 height 176
click at [256, 119] on div "< div class = "custom-box-shadow bg-white overflow-auto custom-scroll rounded-l…" at bounding box center [193, 121] width 342 height 176
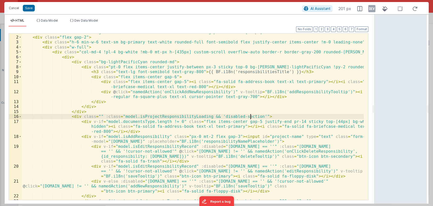
scroll to position [4, 0]
click at [168, 115] on div "< div class = "custom-box-shadow bg-white overflow-auto custom-scroll rounded-l…" at bounding box center [193, 118] width 342 height 176
click at [99, 115] on div "< div class = "custom-box-shadow bg-white overflow-auto custom-scroll rounded-l…" at bounding box center [193, 118] width 342 height 176
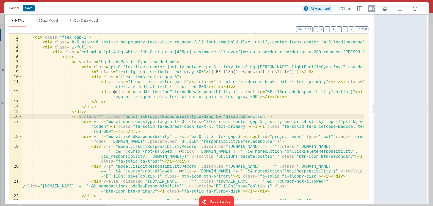
drag, startPoint x: 78, startPoint y: 115, endPoint x: 248, endPoint y: 116, distance: 169.9
click at [248, 116] on div "< div class = "custom-box-shadow bg-white overflow-auto custom-scroll rounded-l…" at bounding box center [193, 118] width 342 height 176
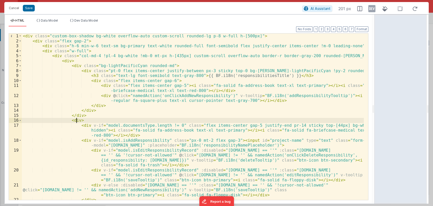
scroll to position [0, 0]
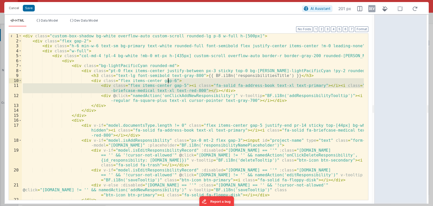
drag, startPoint x: 222, startPoint y: 90, endPoint x: 220, endPoint y: 82, distance: 8.1
click at [220, 82] on div "< div class = "custom-box-shadow bg-white overflow-auto custom-scroll rounded-l…" at bounding box center [193, 121] width 342 height 176
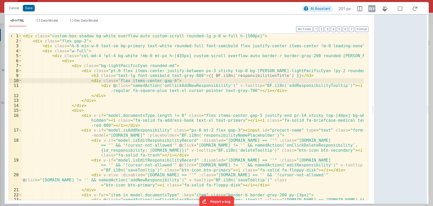
click at [176, 85] on div "< div class = "custom-box-shadow bg-white overflow-auto custom-scroll rounded-l…" at bounding box center [193, 126] width 342 height 186
click at [212, 85] on div "< div class = "custom-box-shadow bg-white overflow-auto custom-scroll rounded-l…" at bounding box center [193, 126] width 342 height 186
click at [267, 86] on div "< div class = "custom-box-shadow bg-white overflow-auto custom-scroll rounded-l…" at bounding box center [193, 126] width 342 height 186
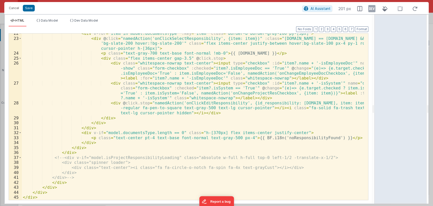
scroll to position [161, 0]
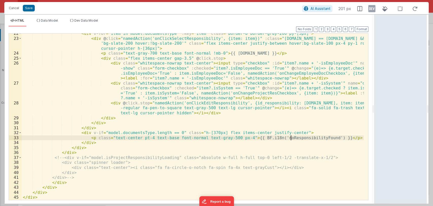
click at [291, 137] on div "< div v-for = "item in model.documentsType" :key = "item" class = "border-b bor…" at bounding box center [193, 119] width 342 height 176
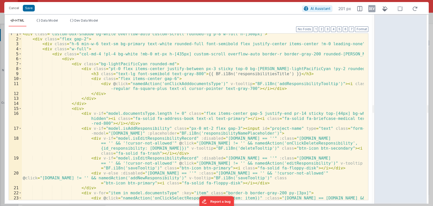
scroll to position [0, 0]
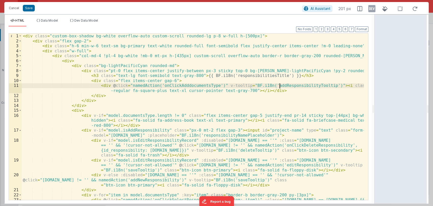
click at [280, 86] on div "< div class = "custom-box-shadow bg-white overflow-auto custom-scroll rounded-l…" at bounding box center [193, 126] width 342 height 186
click at [311, 86] on div "< div class = "custom-box-shadow bg-white overflow-auto custom-scroll rounded-l…" at bounding box center [193, 126] width 342 height 186
drag, startPoint x: 268, startPoint y: 85, endPoint x: 237, endPoint y: 86, distance: 30.9
click at [237, 86] on div "< div class = "custom-box-shadow bg-white overflow-auto custom-scroll rounded-l…" at bounding box center [193, 126] width 342 height 186
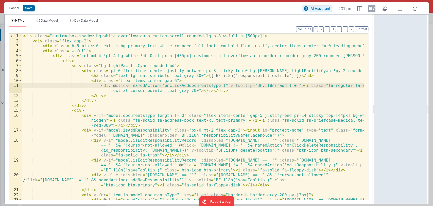
click at [273, 86] on div "< div class = "custom-box-shadow bg-white overflow-auto custom-scroll rounded-l…" at bounding box center [193, 126] width 342 height 186
click at [299, 85] on div "< div class = "custom-box-shadow bg-white overflow-auto custom-scroll rounded-l…" at bounding box center [193, 126] width 342 height 186
click at [302, 85] on div "< div class = "custom-box-shadow bg-white overflow-auto custom-scroll rounded-l…" at bounding box center [193, 126] width 342 height 186
click at [32, 8] on button "Save" at bounding box center [29, 8] width 12 height 7
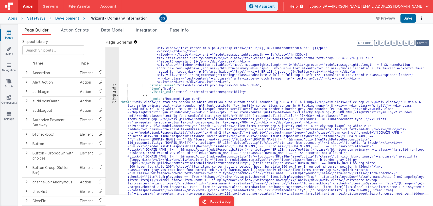
click at [418, 41] on button "Format" at bounding box center [421, 43] width 13 height 6
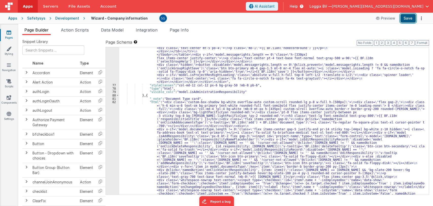
click at [407, 18] on button "Save" at bounding box center [407, 18] width 15 height 9
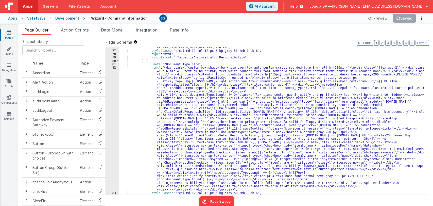
scroll to position [1801, 0]
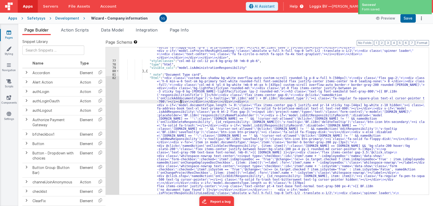
click at [181, 100] on div ""html" : "<div class= \" custom-box-shadow bg-white overflow-auto custom-scroll…" at bounding box center [271, 52] width 305 height 560
click at [113, 77] on div "82" at bounding box center [112, 138] width 13 height 125
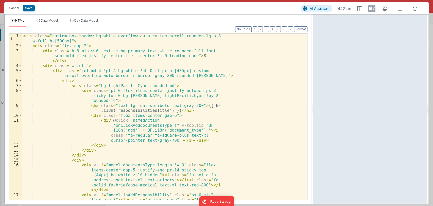
drag, startPoint x: 216, startPoint y: 109, endPoint x: 313, endPoint y: 97, distance: 98.4
click at [313, 97] on html "Cancel Save AI Assistant 442 px HTML Data Model Dev Data Model Format 7 6 5 4 3…" at bounding box center [216, 103] width 433 height 206
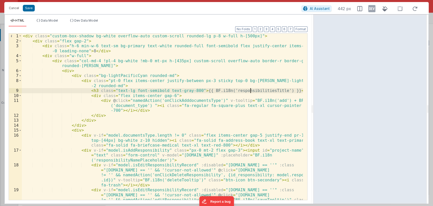
click at [249, 91] on div "< div class = "custom-box-shadow bg-white overflow-auto custom-scroll rounded-l…" at bounding box center [162, 128] width 281 height 191
click at [251, 90] on div "< div class = "custom-box-shadow bg-white overflow-auto custom-scroll rounded-l…" at bounding box center [162, 128] width 281 height 191
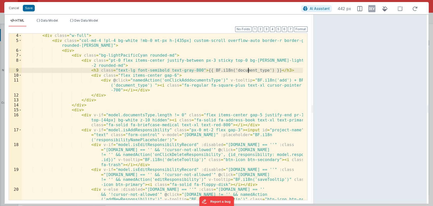
scroll to position [20, 0]
click at [191, 69] on div "< div class = "w-full" > < div class = "col-md-4 !pl-4 bg-white !mb-0 mt-px h-[…" at bounding box center [162, 128] width 281 height 191
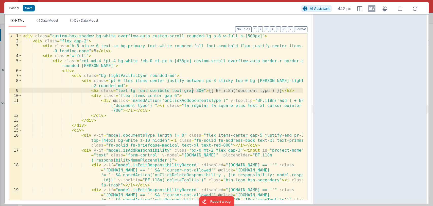
scroll to position [0, 0]
click at [29, 7] on button "Save" at bounding box center [29, 8] width 12 height 7
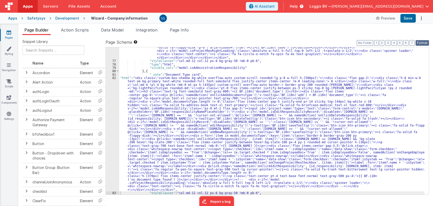
click at [421, 42] on button "Format" at bounding box center [421, 43] width 13 height 6
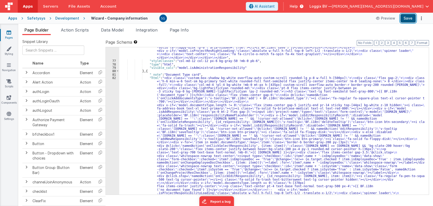
click at [410, 18] on button "Save" at bounding box center [407, 18] width 15 height 9
click at [198, 87] on div ""html" : "<div class= \" custom-box-shadow bg-white overflow-auto custom-scroll…" at bounding box center [271, 52] width 305 height 560
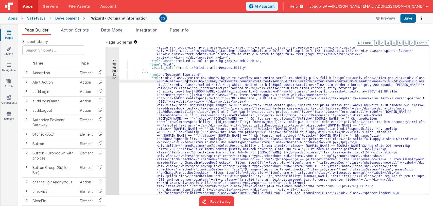
click at [187, 82] on div ""html" : "<div class= \" custom-box-shadow bg-white overflow-auto custom-scroll…" at bounding box center [271, 52] width 305 height 560
click at [162, 79] on div ""html" : "<div class= \" custom-box-shadow bg-white overflow-auto custom-scroll…" at bounding box center [271, 52] width 305 height 560
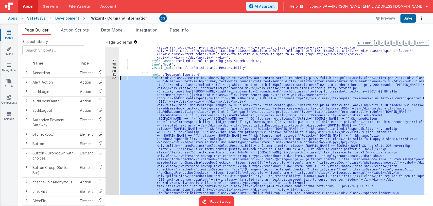
click at [115, 78] on div "82" at bounding box center [112, 138] width 13 height 125
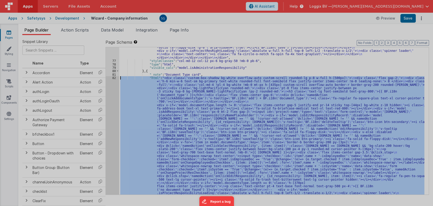
click at [115, 78] on div at bounding box center [216, 103] width 433 height 206
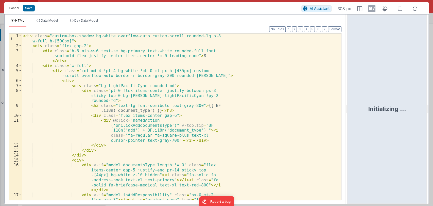
drag, startPoint x: 216, startPoint y: 109, endPoint x: 359, endPoint y: 102, distance: 143.5
click at [359, 102] on html "Cancel Save AI Assistant 308 px HTML Data Model Dev Data Model Format 7 6 5 4 3…" at bounding box center [216, 103] width 433 height 206
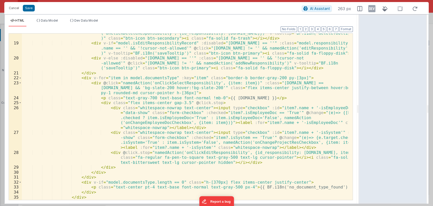
scroll to position [122, 0]
click at [15, 8] on button "Cancel" at bounding box center [13, 8] width 15 height 7
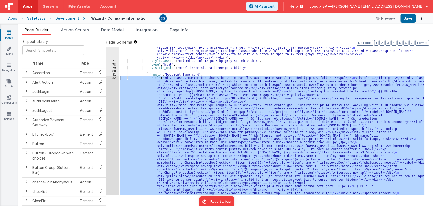
click at [208, 71] on div "Format 7 6 5 4 3 2 1 No Folds" at bounding box center [181, 111] width 344 height 167
click at [207, 73] on div "Format 7 6 5 4 3 2 1 No Folds" at bounding box center [181, 111] width 344 height 167
click at [211, 75] on div ""html" : "<div class= \" custom-box-shadow bg-white overflow-auto custom-scroll…" at bounding box center [271, 52] width 305 height 560
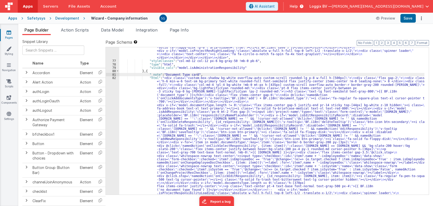
click at [10, 34] on icon at bounding box center [9, 32] width 5 height 5
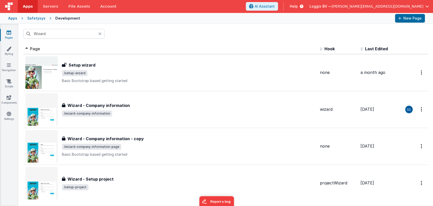
click at [100, 34] on icon at bounding box center [99, 34] width 3 height 4
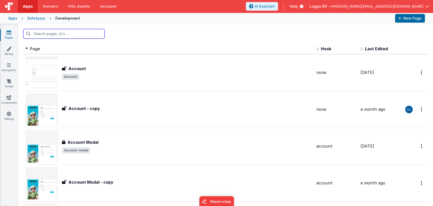
click at [83, 33] on input "text" at bounding box center [63, 34] width 81 height 10
click at [76, 33] on input "text" at bounding box center [63, 34] width 81 height 10
click at [67, 32] on input "text" at bounding box center [63, 34] width 81 height 10
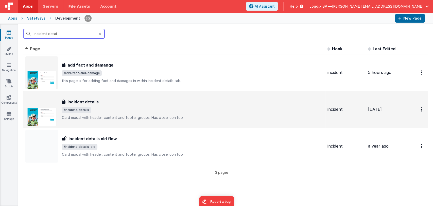
type input "incident detai"
click at [99, 107] on span "/incident-details" at bounding box center [193, 110] width 262 height 6
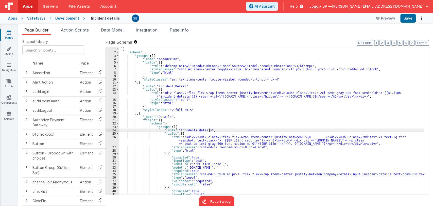
click at [221, 131] on div "[{ "schema" : { "groups" : [{ "_note" : "breadcrumb" , "fields" : [{ "html" : "…" at bounding box center [271, 124] width 305 height 154
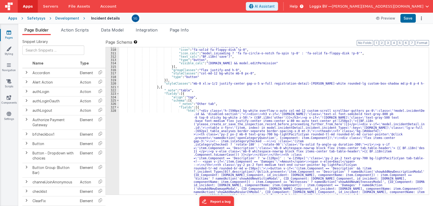
scroll to position [1255, 0]
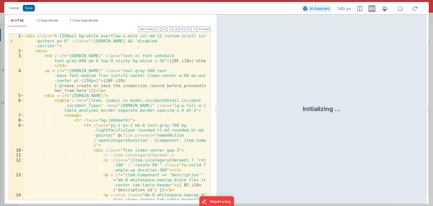
drag, startPoint x: 216, startPoint y: 108, endPoint x: 365, endPoint y: 116, distance: 149.3
click at [365, 116] on html "Cancel Save AI Assistant 549 px HTML Data Model Dev Data Model Format 7 6 5 4 3…" at bounding box center [216, 103] width 433 height 206
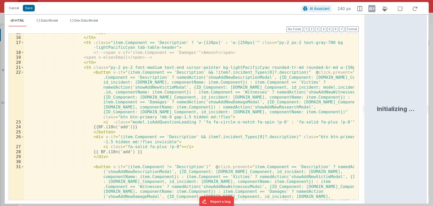
scroll to position [108, 0]
click at [248, 108] on div "</ div > </ th > < th :class = "item.Component == 'Description' ? 'w-[120px]' :…" at bounding box center [189, 140] width 330 height 221
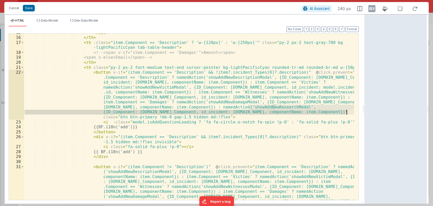
drag, startPoint x: 248, startPoint y: 107, endPoint x: 347, endPoint y: 112, distance: 99.1
click at [347, 112] on div "</ div > </ th > < th :class = "item.Component == 'Description' ? 'w-[120px]' :…" at bounding box center [189, 140] width 330 height 221
click at [16, 9] on button "Cancel" at bounding box center [13, 8] width 15 height 7
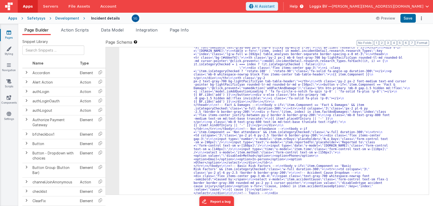
scroll to position [2149, 0]
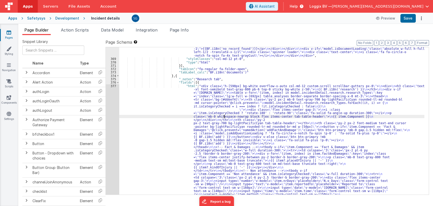
scroll to position [2107, 0]
click at [207, 86] on div ""html" : "<div :class= \" (!model.incidentDetail.incident.id || model.isDocumen…" at bounding box center [271, 187] width 305 height 485
click at [114, 85] on div "377" at bounding box center [112, 197] width 13 height 227
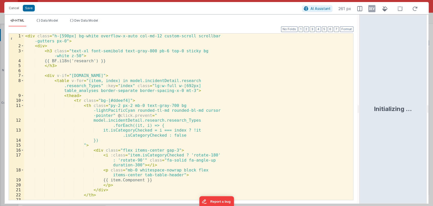
drag, startPoint x: 215, startPoint y: 108, endPoint x: 360, endPoint y: 109, distance: 144.3
click at [360, 109] on html "Cancel Save AI Assistant 261 px HTML Data Model Dev Data Model Format 7 6 5 4 3…" at bounding box center [216, 103] width 433 height 206
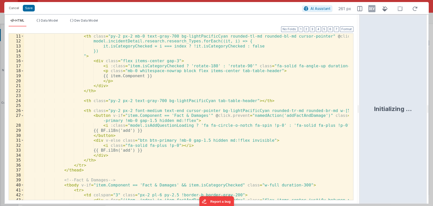
scroll to position [54, 0]
click at [243, 117] on div "< tr class = "bg-[#ddeef4]" > < th class = "py-2 px-2 mb-0 text-gray-700 bg-lig…" at bounding box center [186, 119] width 325 height 181
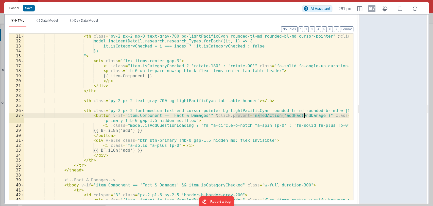
drag, startPoint x: 235, startPoint y: 116, endPoint x: 304, endPoint y: 115, distance: 68.7
click at [304, 115] on div "< tr class = "bg-[#ddeef4]" > < th class = "py-2 px-2 mb-0 text-gray-700 bg-lig…" at bounding box center [186, 119] width 325 height 181
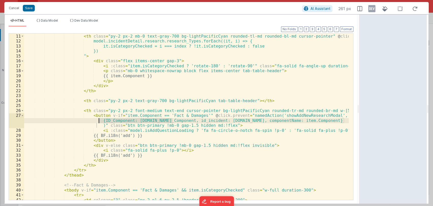
drag, startPoint x: 172, startPoint y: 120, endPoint x: 99, endPoint y: 120, distance: 72.8
click at [99, 120] on div "< tr class = "bg-[#ddeef4]" > < th class = "py-2 px-2 mb-0 text-gray-700 bg-lig…" at bounding box center [186, 117] width 325 height 176
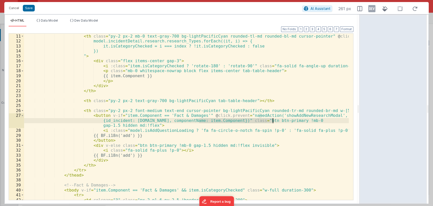
drag, startPoint x: 199, startPoint y: 120, endPoint x: 272, endPoint y: 120, distance: 73.6
click at [272, 120] on div "< tr class = "bg-[#ddeef4]" > < th class = "py-2 px-2 mb-0 text-gray-700 bg-lig…" at bounding box center [186, 117] width 325 height 176
click at [273, 120] on div "< tr class = "bg-[#ddeef4]" > < th class = "py-2 px-2 mb-0 text-gray-700 bg-lig…" at bounding box center [186, 116] width 325 height 166
drag, startPoint x: 270, startPoint y: 120, endPoint x: 200, endPoint y: 122, distance: 70.3
click at [200, 122] on div "< tr class = "bg-[#ddeef4]" > < th class = "py-2 px-2 mb-0 text-gray-700 bg-lig…" at bounding box center [186, 117] width 325 height 176
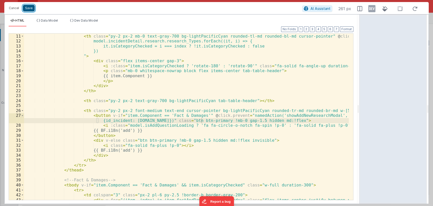
click at [30, 7] on button "Save" at bounding box center [29, 8] width 12 height 7
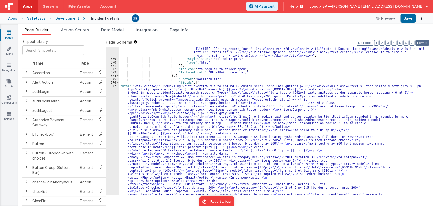
click at [422, 42] on button "Format" at bounding box center [421, 43] width 13 height 6
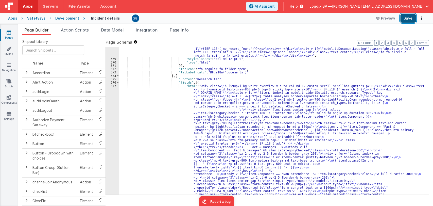
click at [405, 21] on button "Save" at bounding box center [407, 18] width 15 height 9
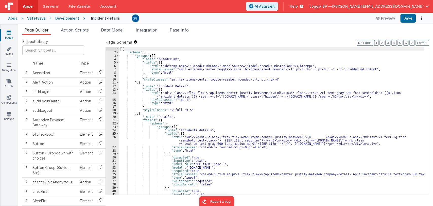
scroll to position [0, 0]
click at [122, 49] on div "[{ "schema" : { "groups" : [{ "_note" : "breadcrumb" , "fields" : [{ "html" : "…" at bounding box center [271, 124] width 305 height 154
